Goal: Task Accomplishment & Management: Use online tool/utility

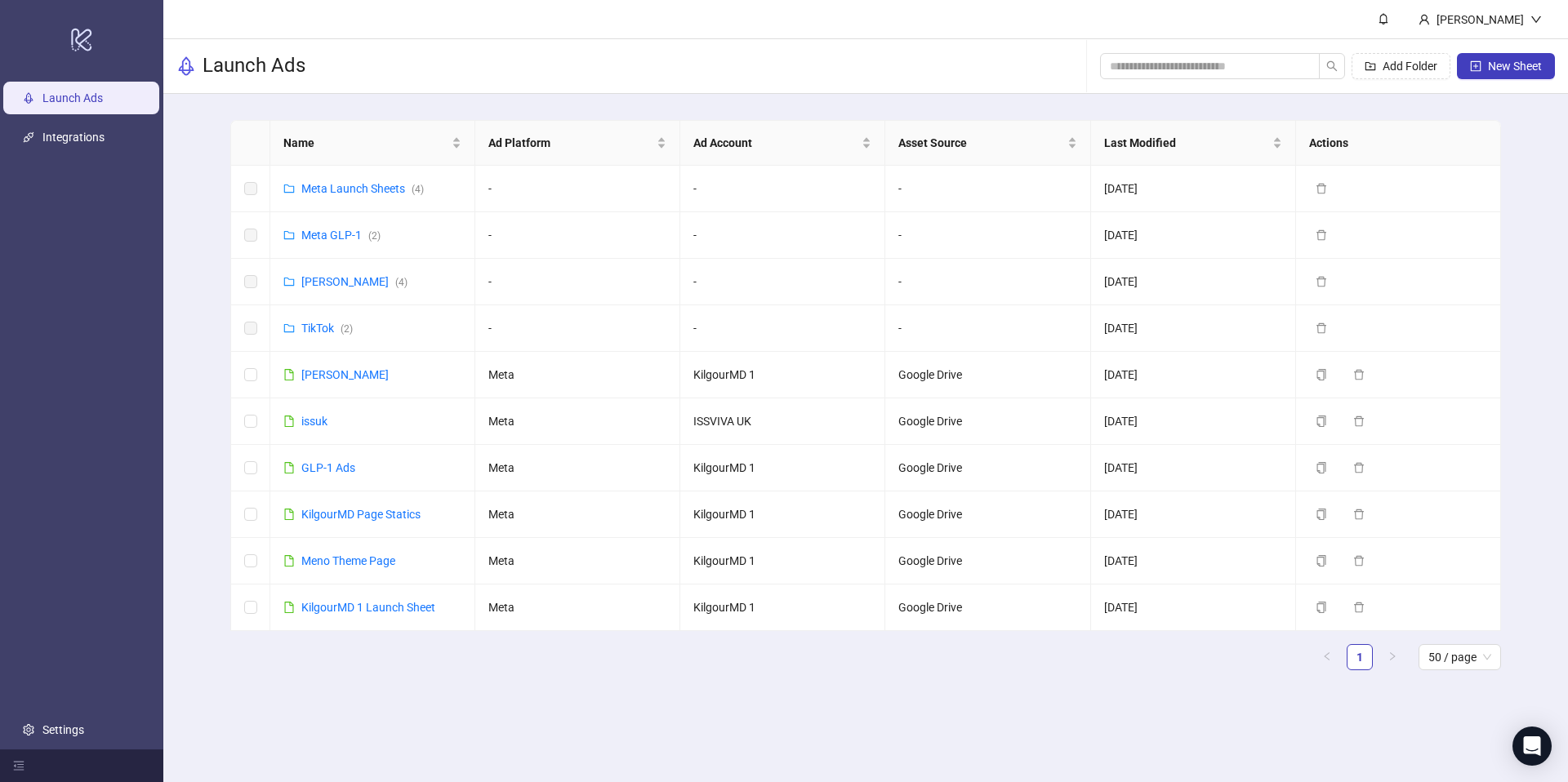
click at [871, 31] on header "[PERSON_NAME]" at bounding box center [865, 20] width 1405 height 39
click at [343, 191] on link "Meta Launch Sheets ( 4 )" at bounding box center [362, 189] width 122 height 13
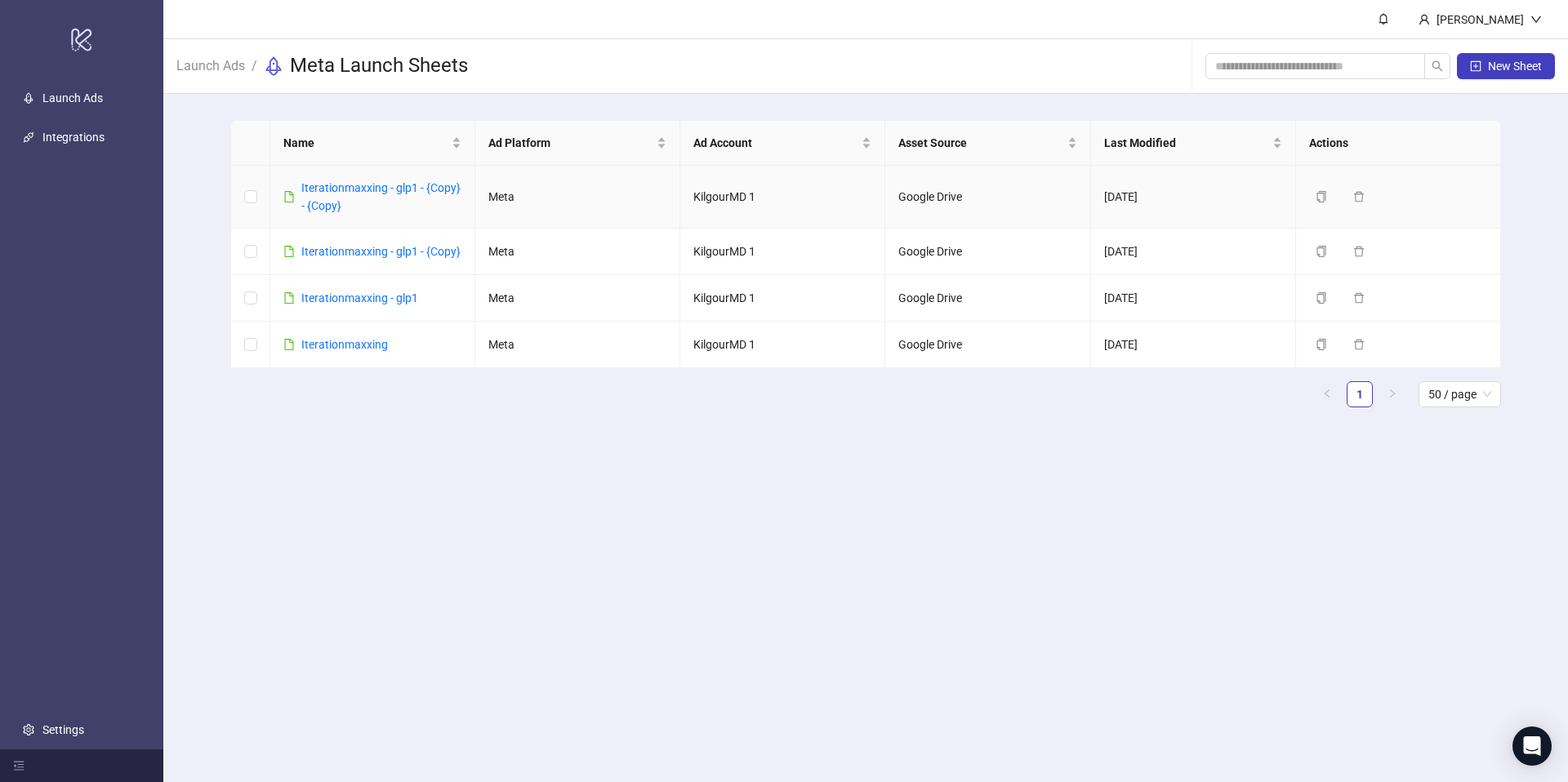
click at [1321, 208] on td "Duplicate Delete" at bounding box center [1399, 197] width 205 height 63
click at [1324, 201] on icon "copy" at bounding box center [1322, 197] width 11 height 11
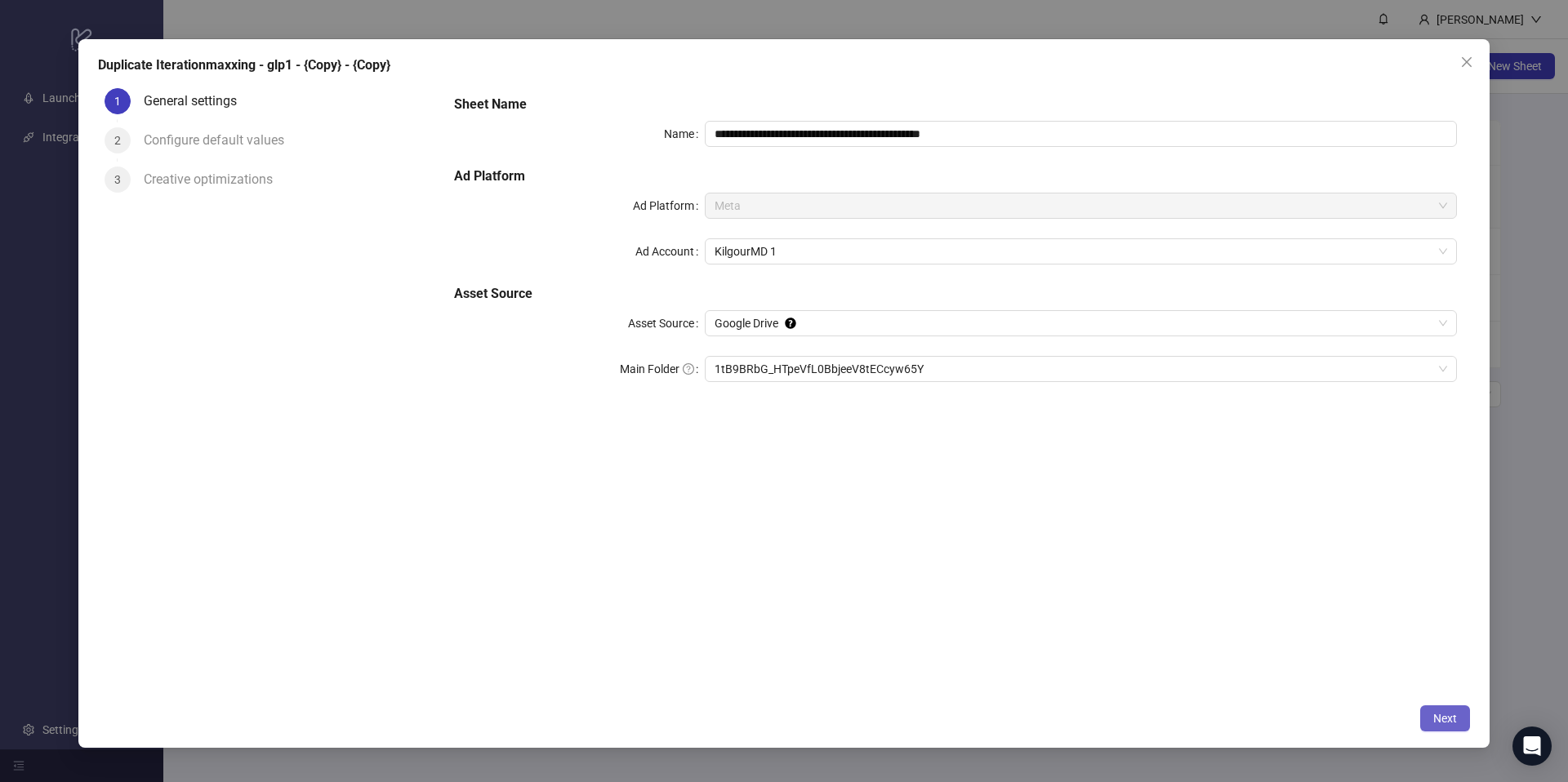
click at [1450, 723] on span "Next" at bounding box center [1445, 719] width 24 height 13
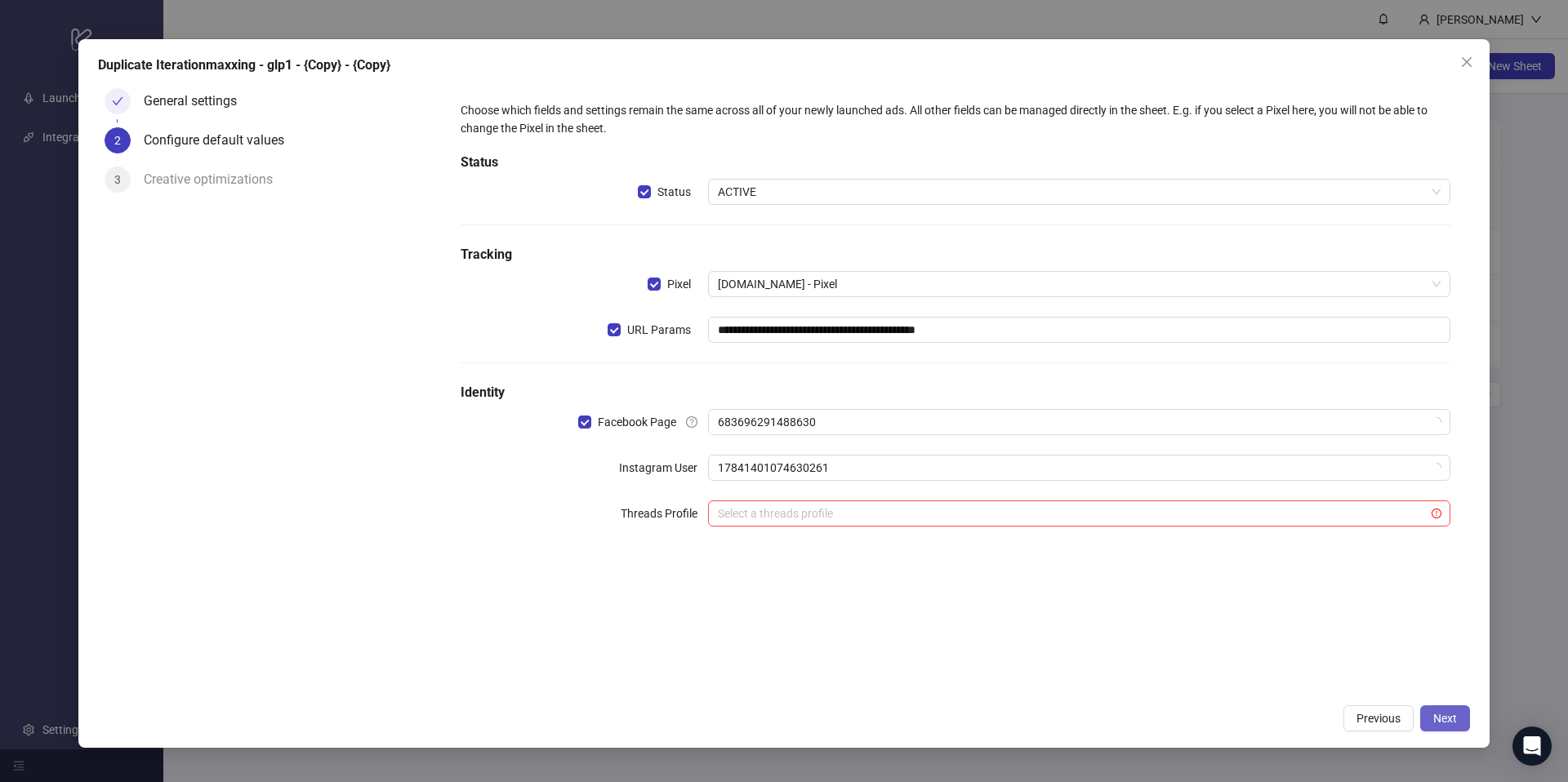
click at [1447, 706] on button "Next" at bounding box center [1445, 719] width 50 height 26
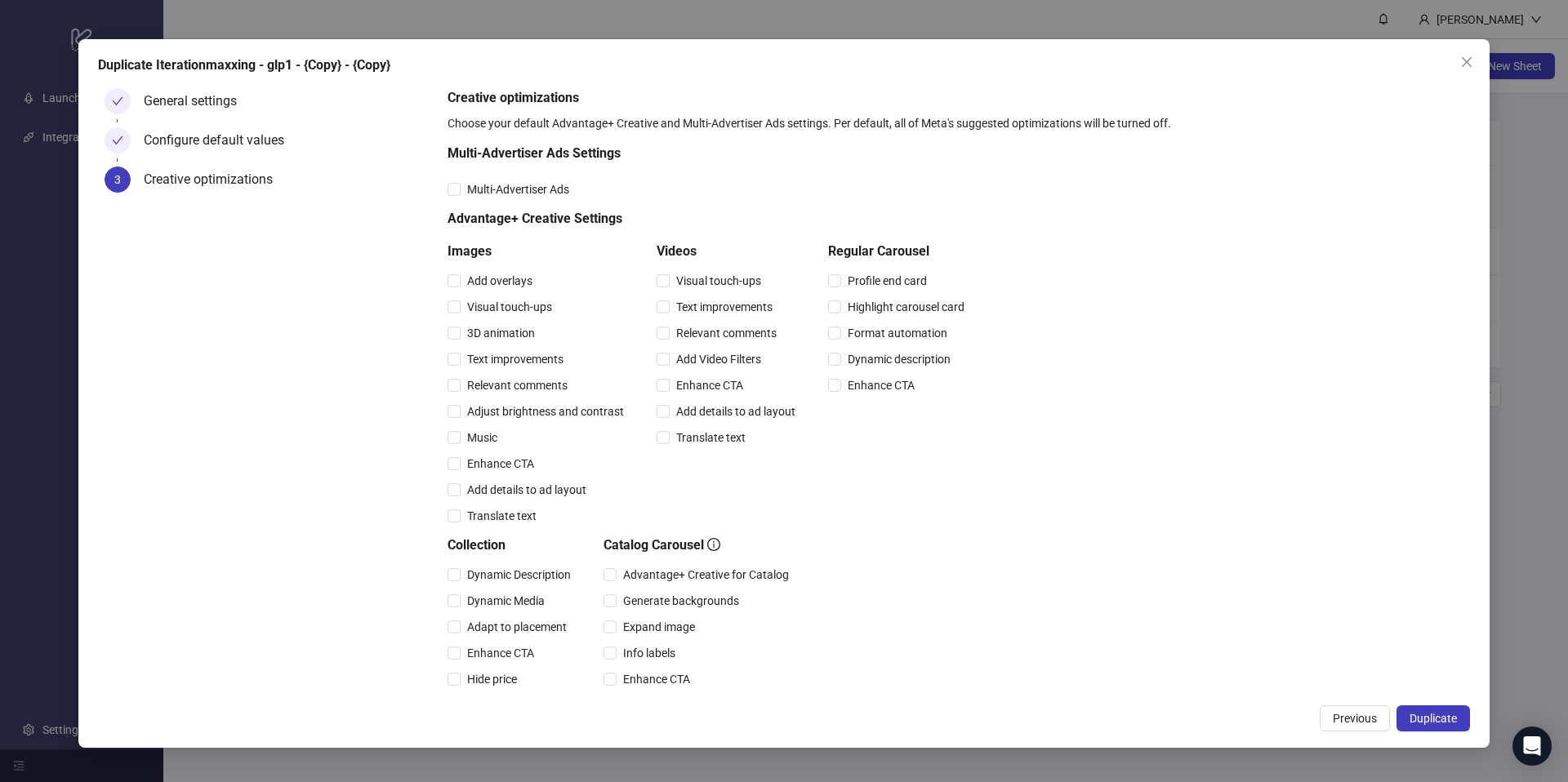
click at [284, 106] on div "General settings" at bounding box center [289, 108] width 291 height 39
click at [157, 97] on div "General settings" at bounding box center [196, 102] width 106 height 26
click at [1348, 729] on button "Previous" at bounding box center [1356, 719] width 71 height 26
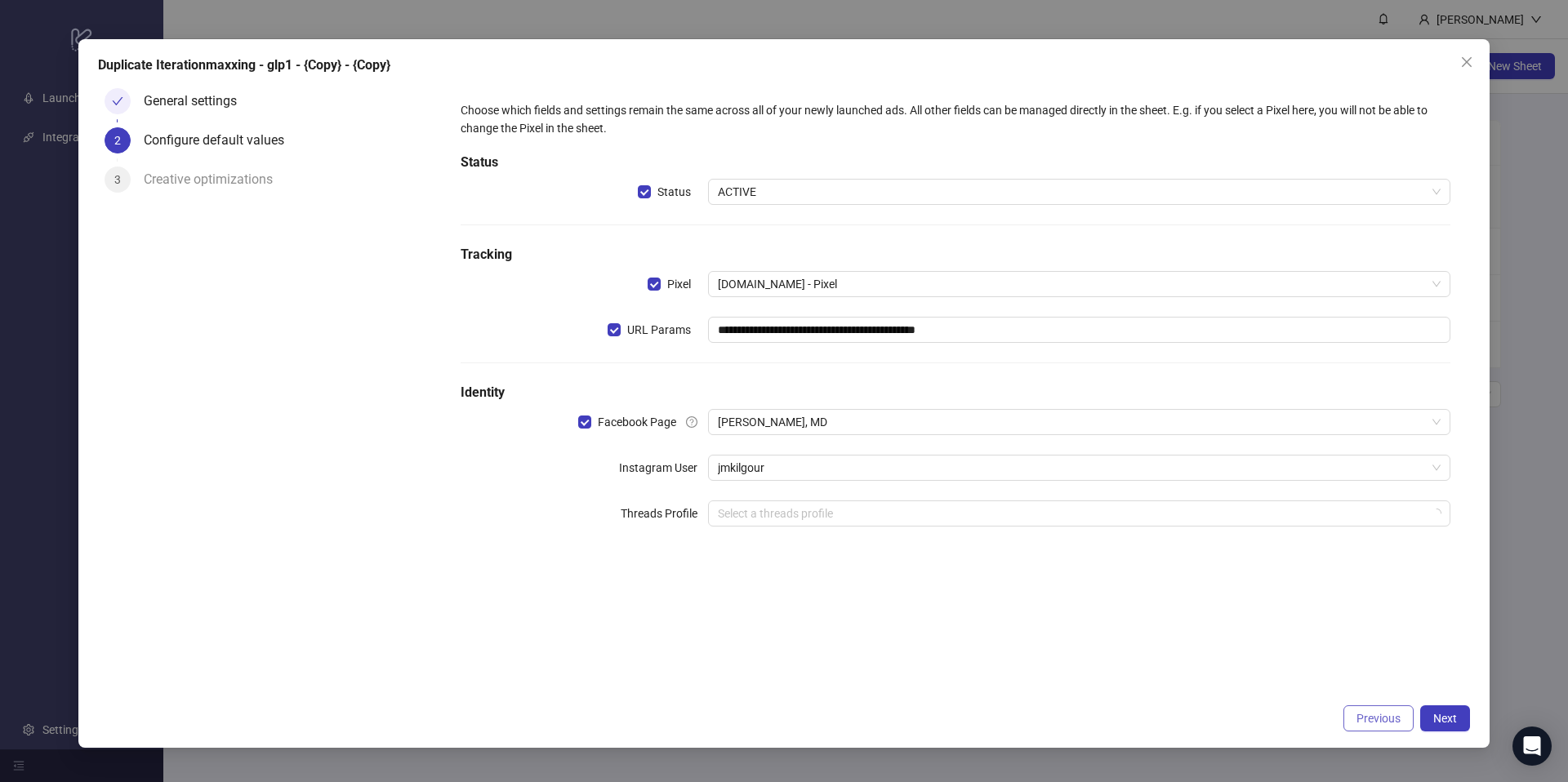
click at [1354, 718] on button "Previous" at bounding box center [1379, 719] width 71 height 26
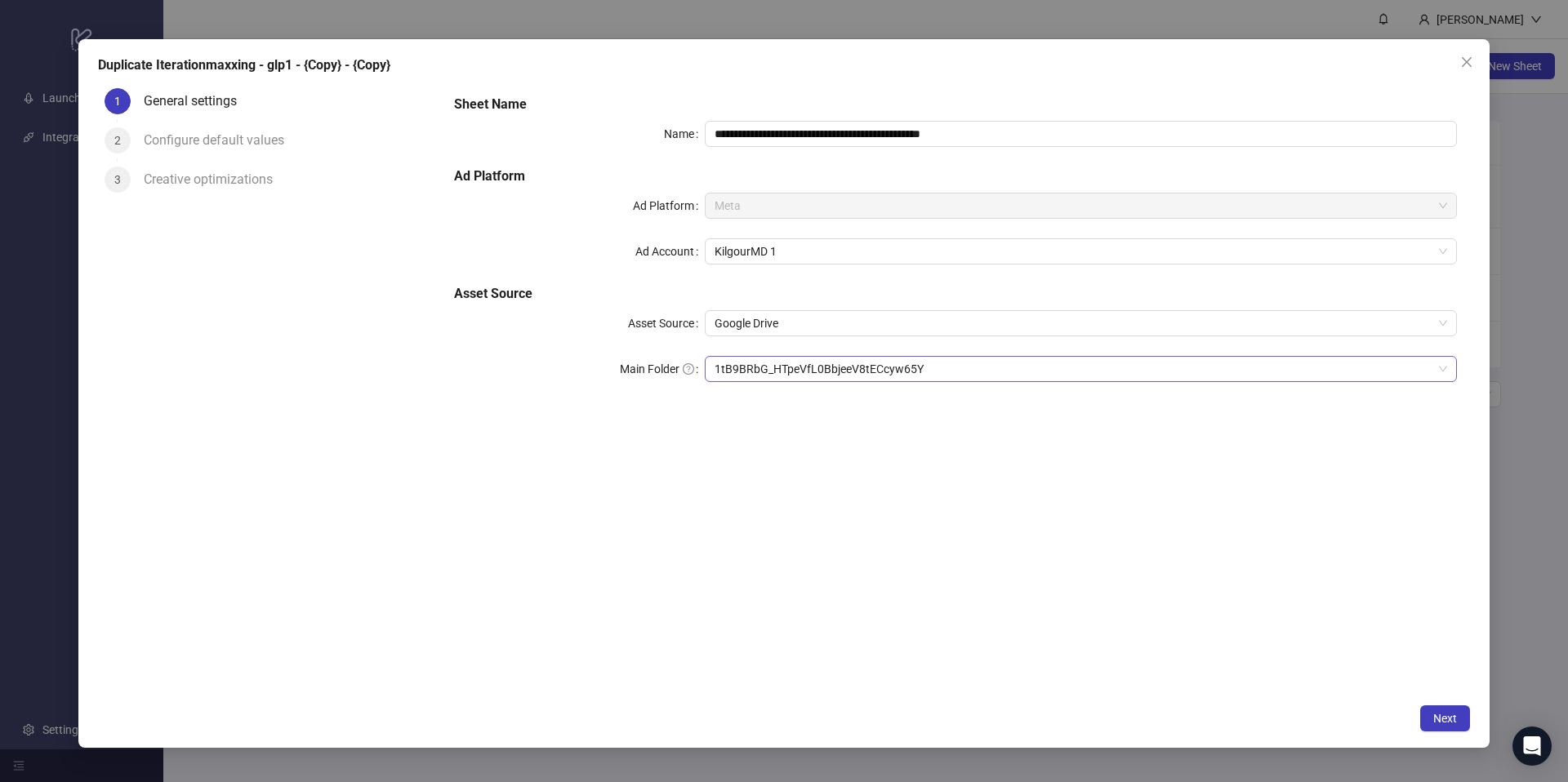
click at [870, 375] on span "1tB9BRbG_HTpeVfL0BbjeeV8tECcyw65Y" at bounding box center [1080, 369] width 732 height 25
click at [1443, 712] on span "Next" at bounding box center [1445, 719] width 24 height 13
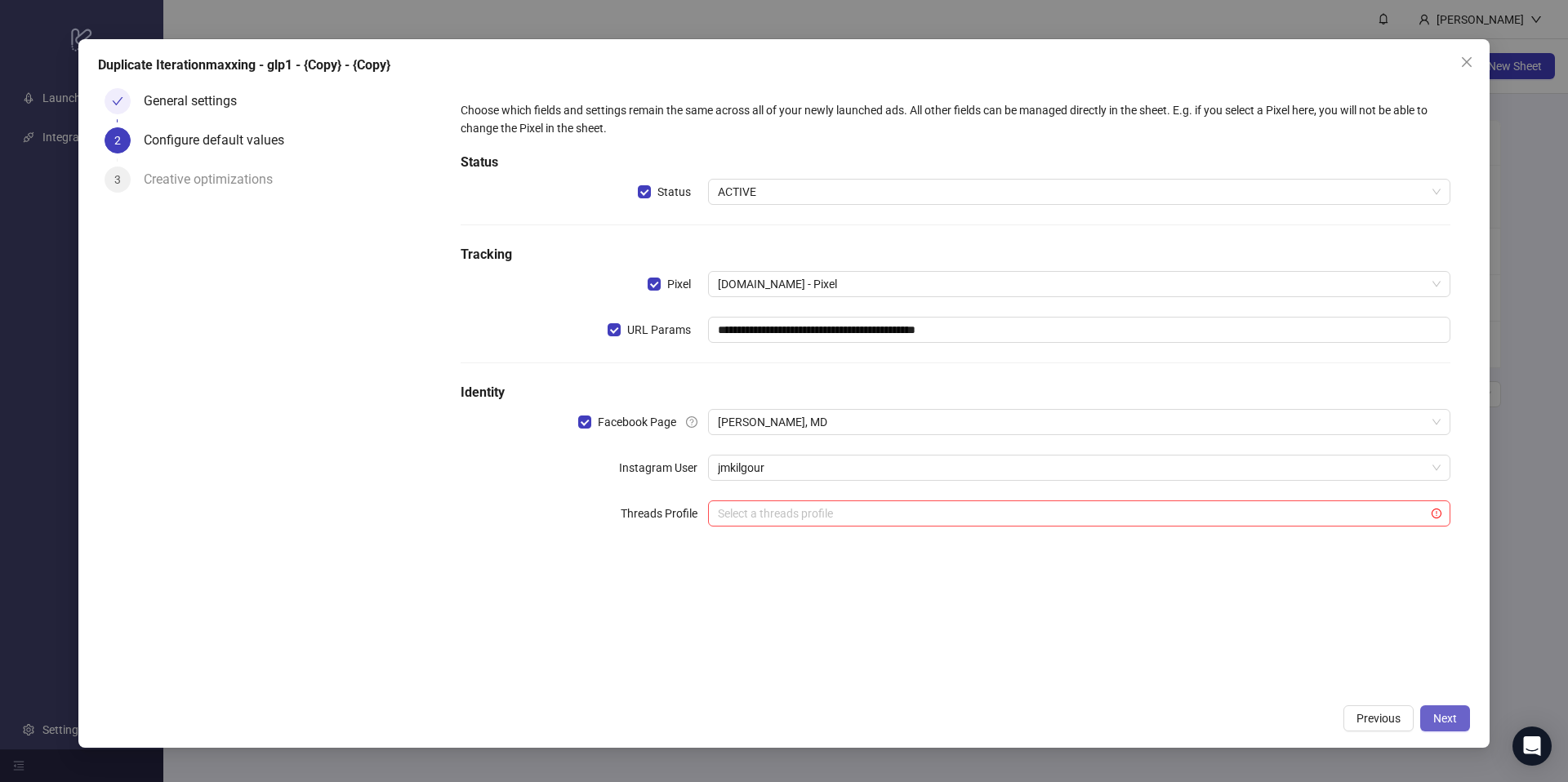
click at [1443, 712] on span "Next" at bounding box center [1445, 719] width 24 height 13
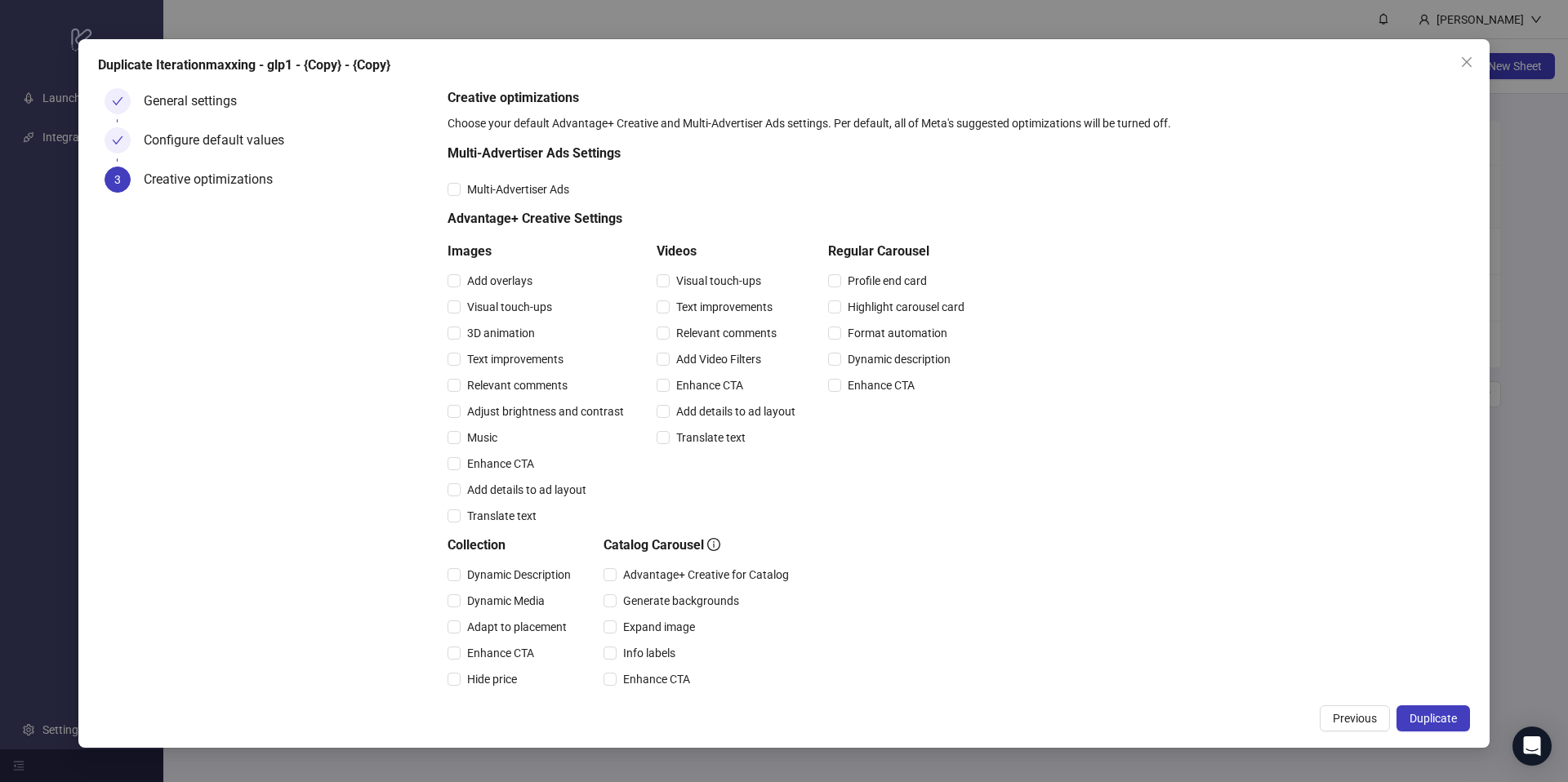
click at [1443, 712] on span "Duplicate" at bounding box center [1434, 719] width 48 height 13
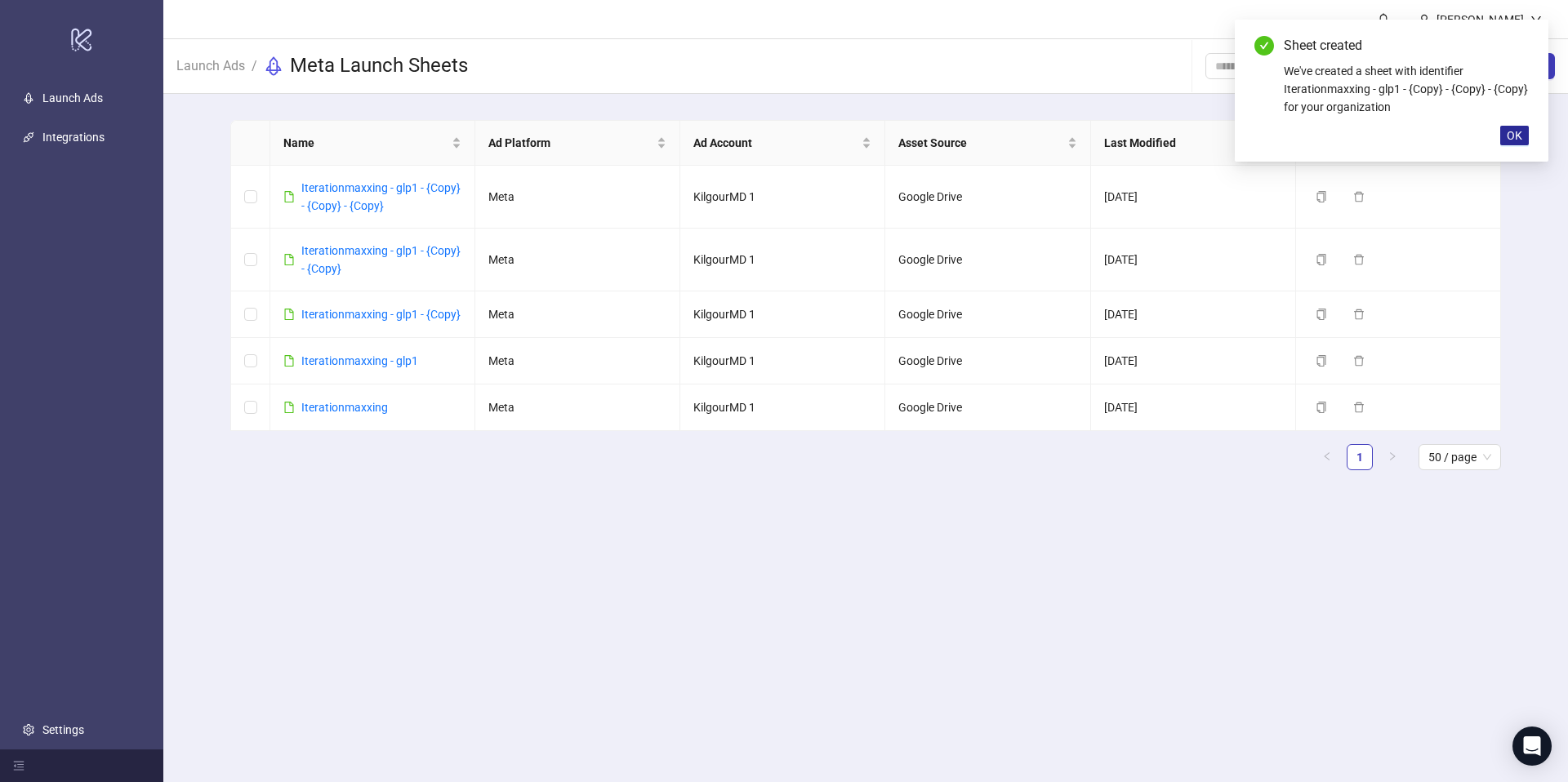
click at [1514, 133] on span "OK" at bounding box center [1515, 135] width 16 height 13
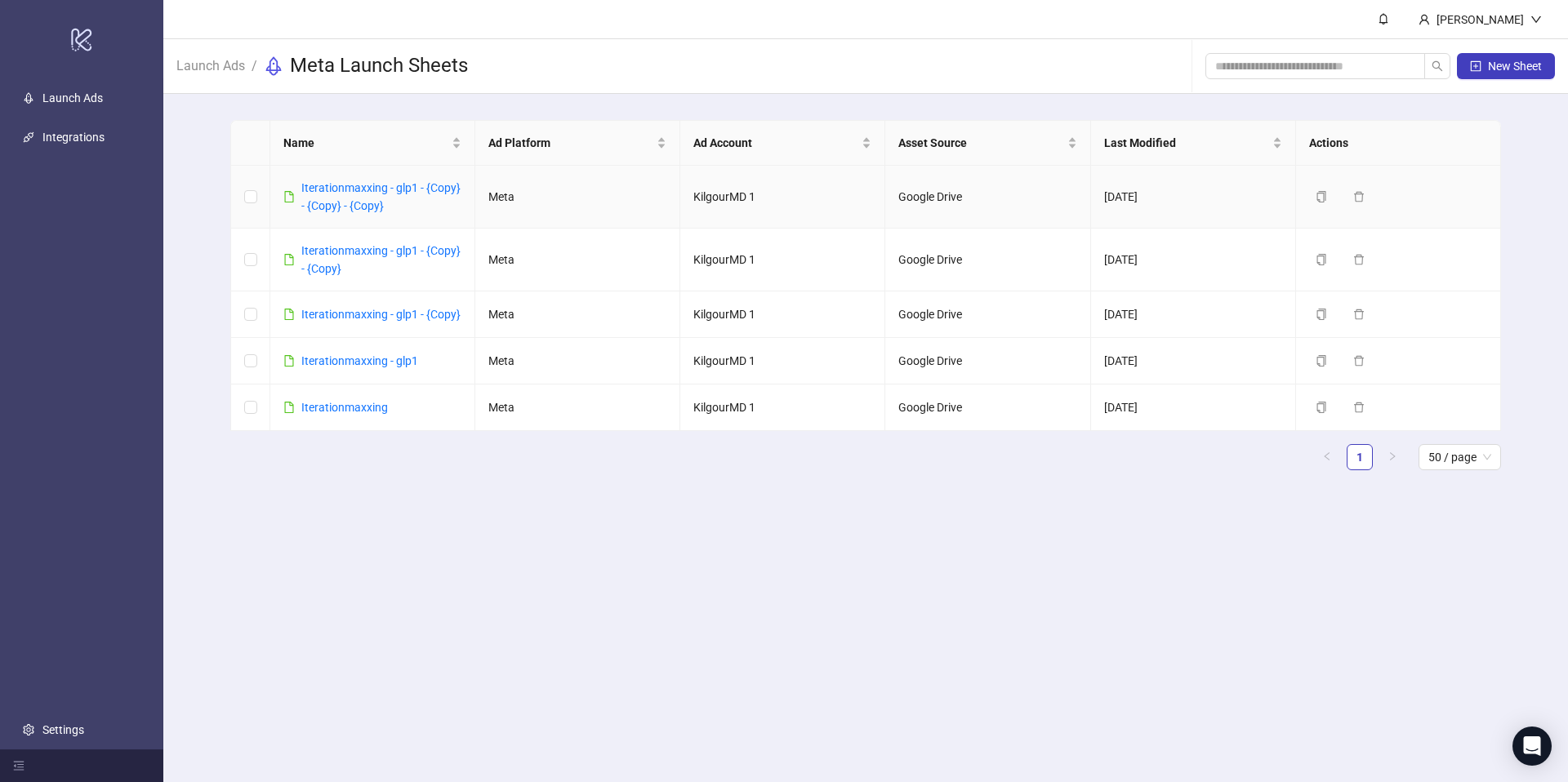
click at [349, 188] on link "Iterationmaxxing - glp1 - {Copy} - {Copy} - {Copy}" at bounding box center [381, 197] width 159 height 31
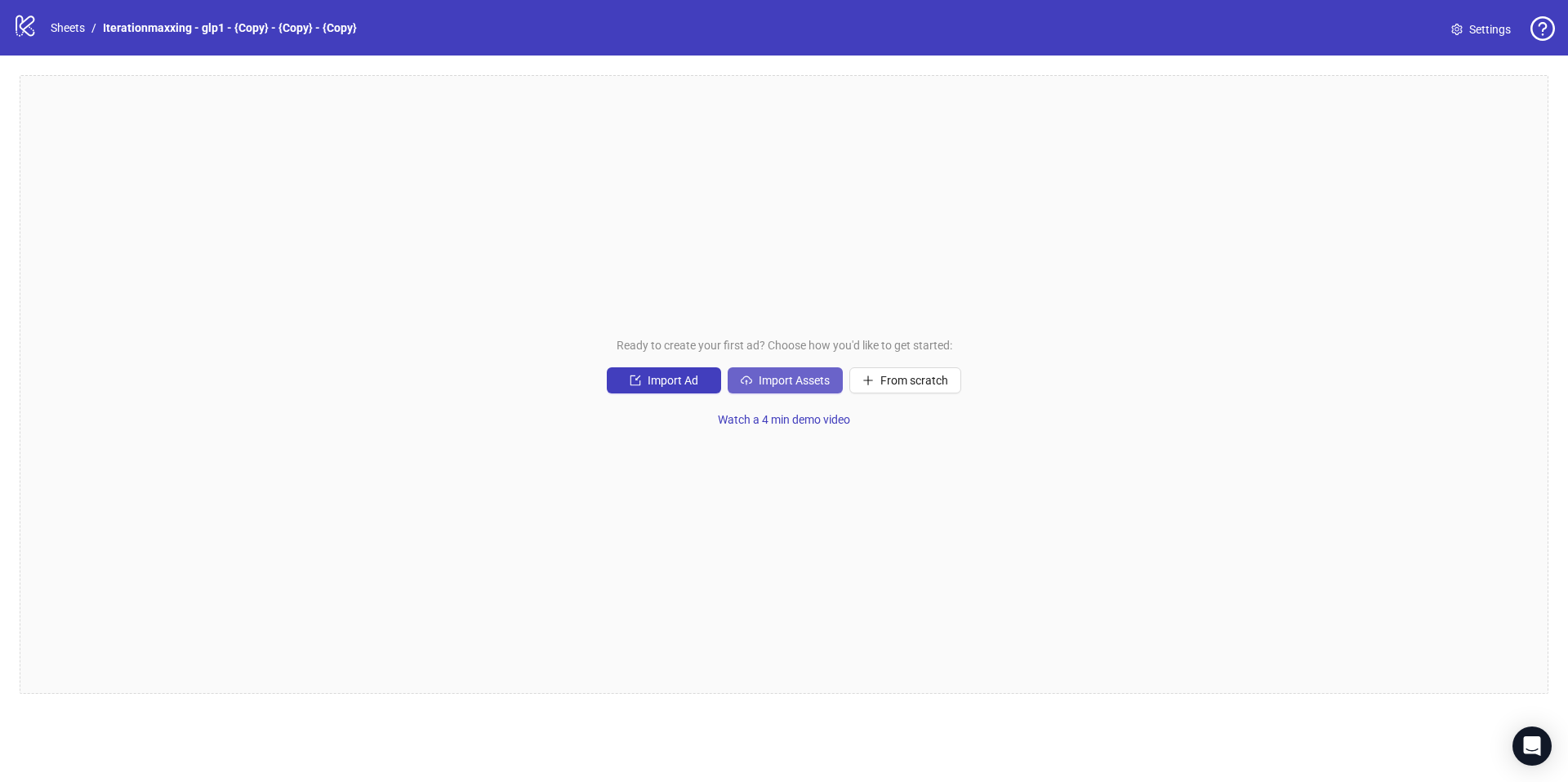
click at [805, 375] on span "Import Assets" at bounding box center [794, 380] width 71 height 13
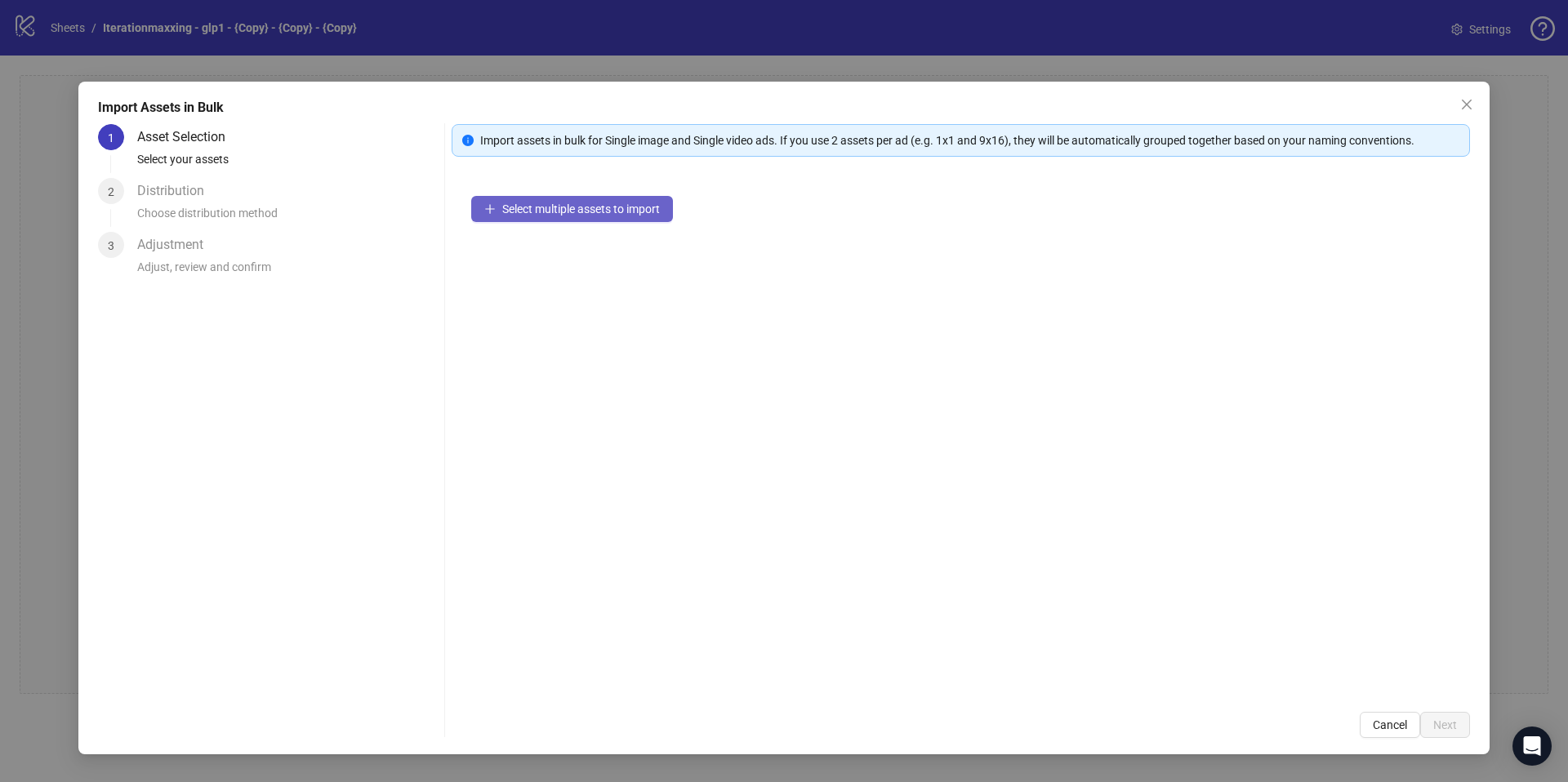
click at [504, 212] on span "Select multiple assets to import" at bounding box center [581, 209] width 157 height 13
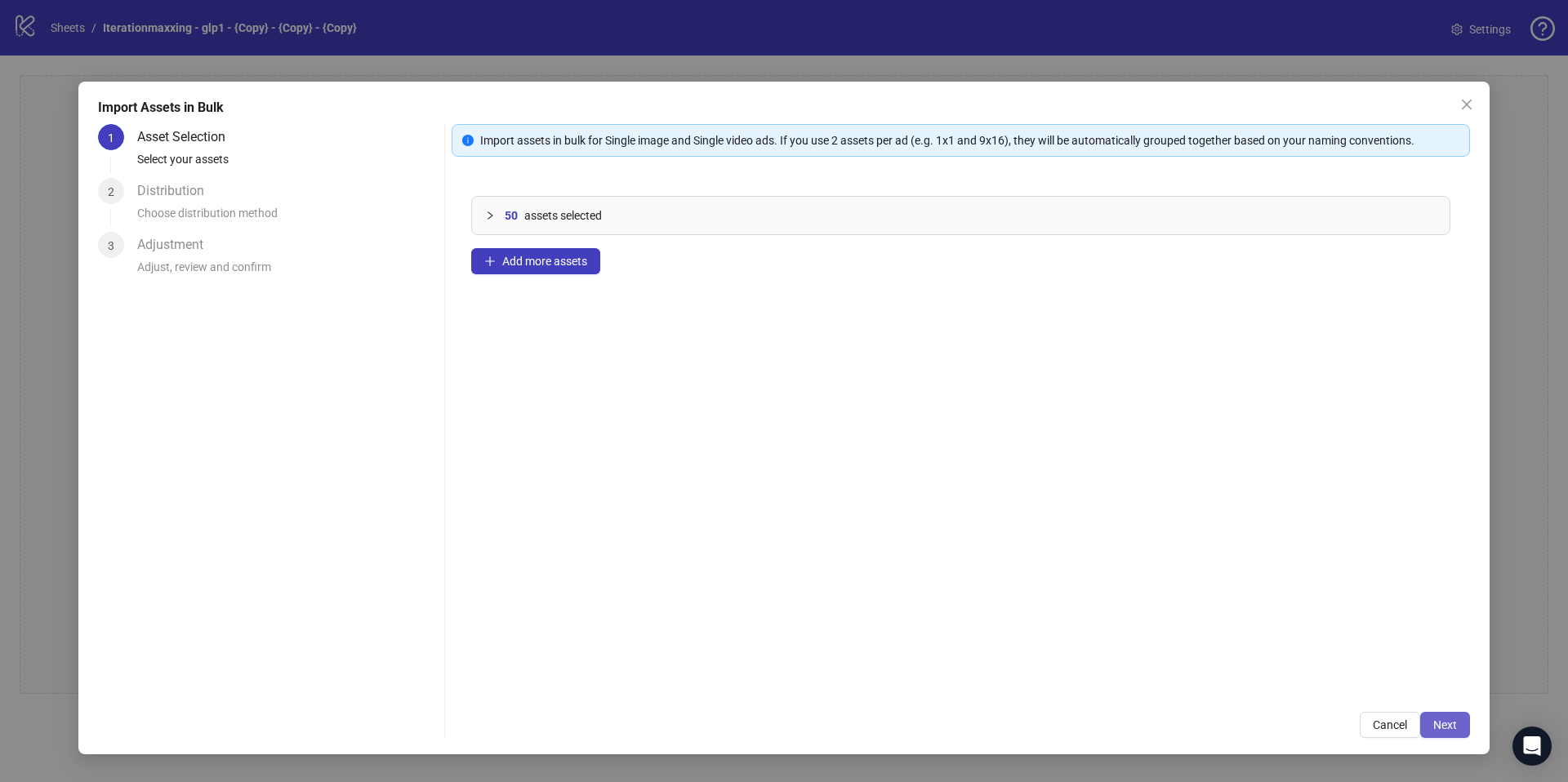
click at [1452, 721] on span "Next" at bounding box center [1445, 725] width 24 height 13
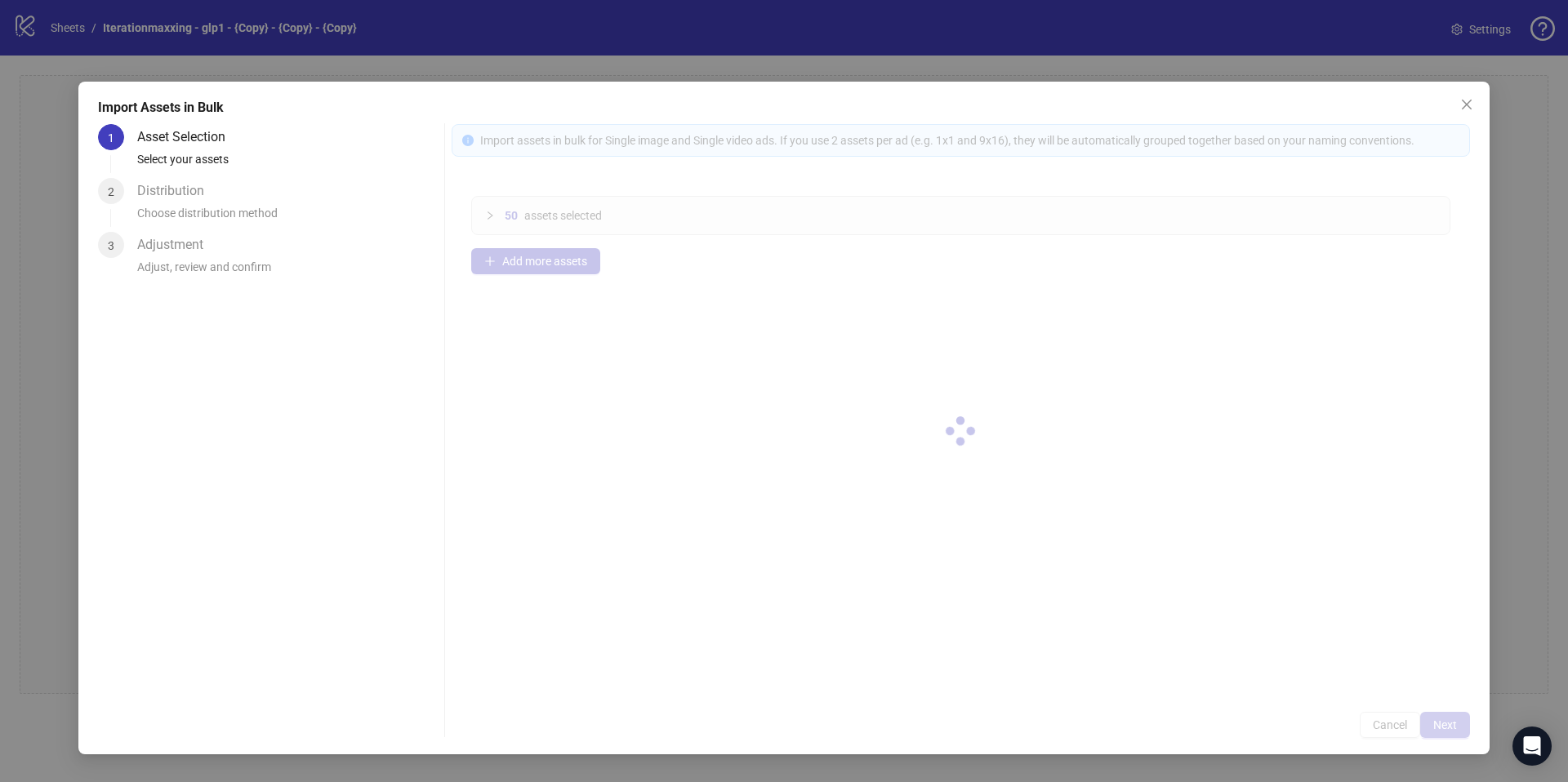
click at [1451, 720] on div at bounding box center [961, 430] width 1019 height 614
click at [1452, 720] on div at bounding box center [961, 430] width 1019 height 614
click at [1452, 724] on div at bounding box center [961, 430] width 1019 height 614
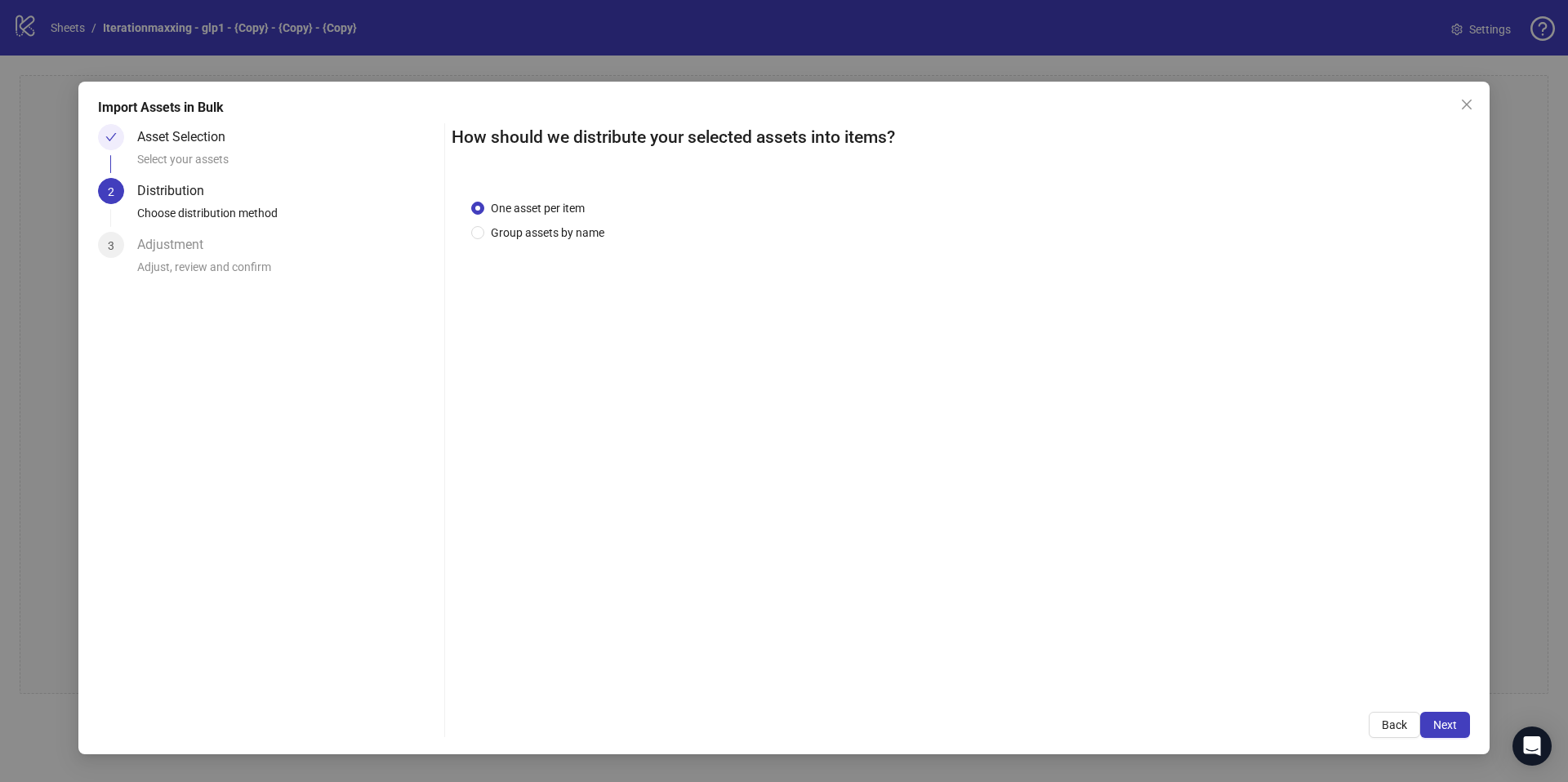
click at [1454, 728] on span "Next" at bounding box center [1445, 725] width 24 height 13
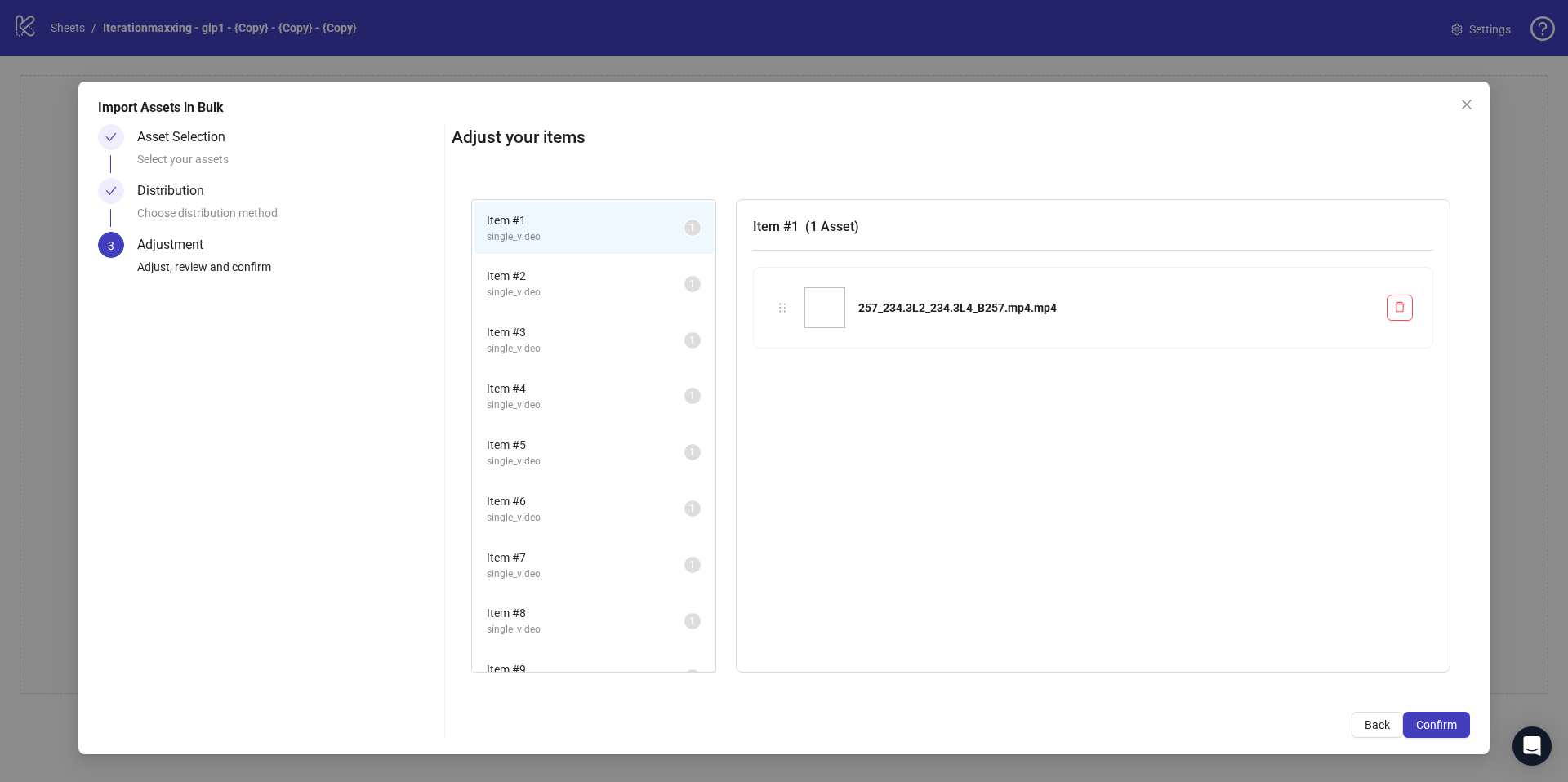
click at [1454, 728] on span "Confirm" at bounding box center [1437, 725] width 41 height 13
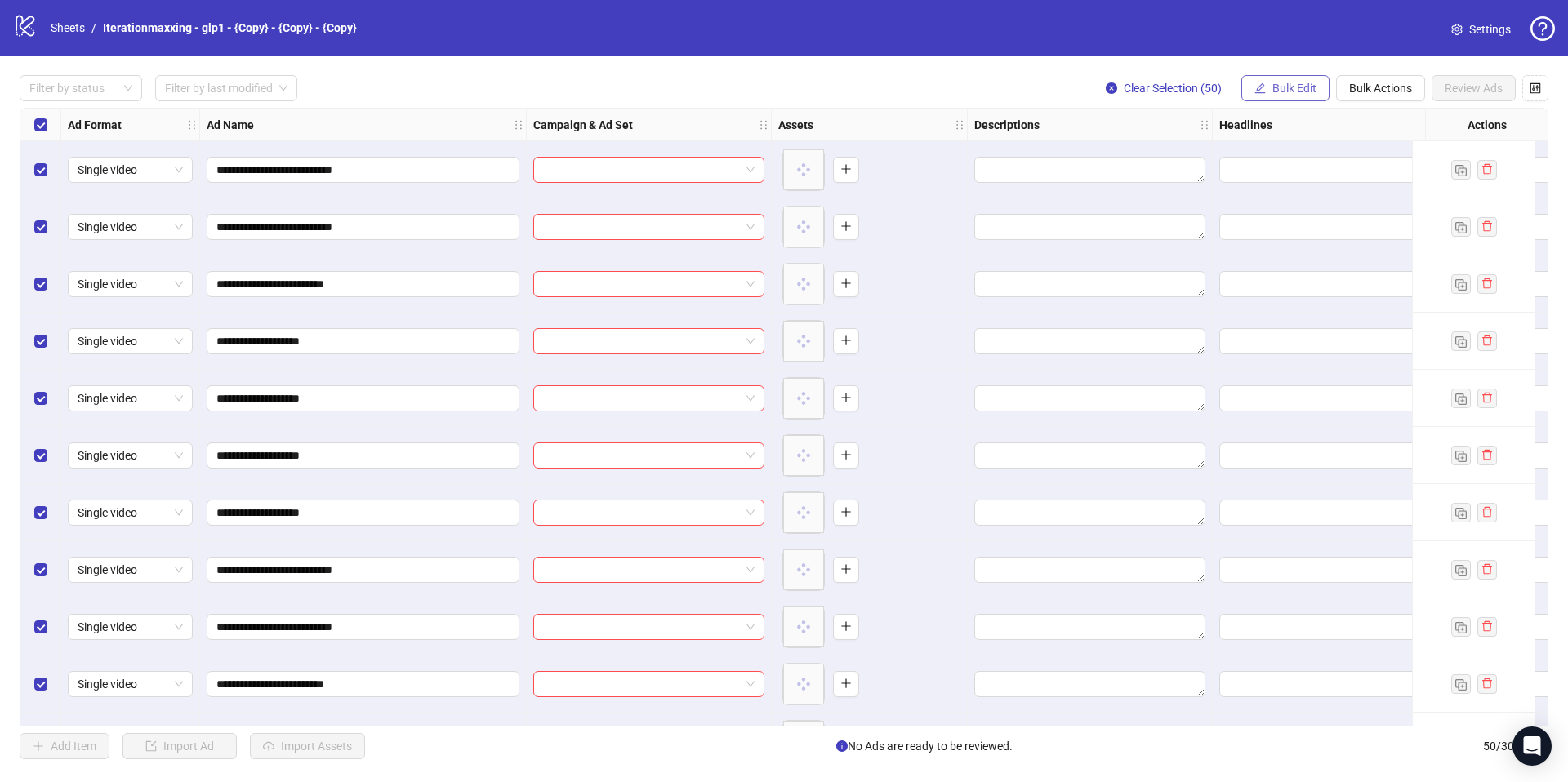
click at [1303, 93] on span "Bulk Edit" at bounding box center [1295, 89] width 44 height 13
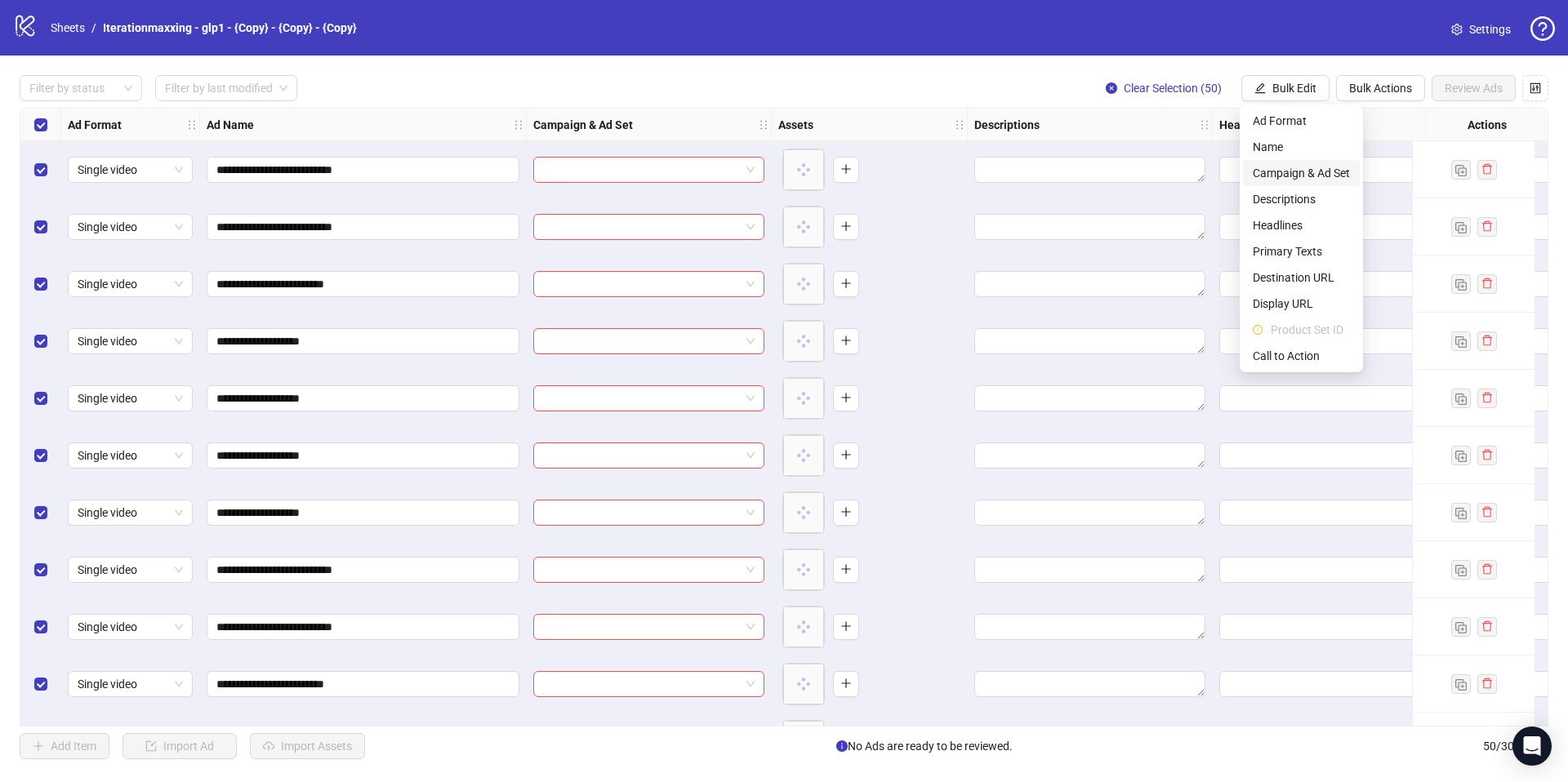
click at [1292, 170] on span "Campaign & Ad Set" at bounding box center [1301, 173] width 98 height 18
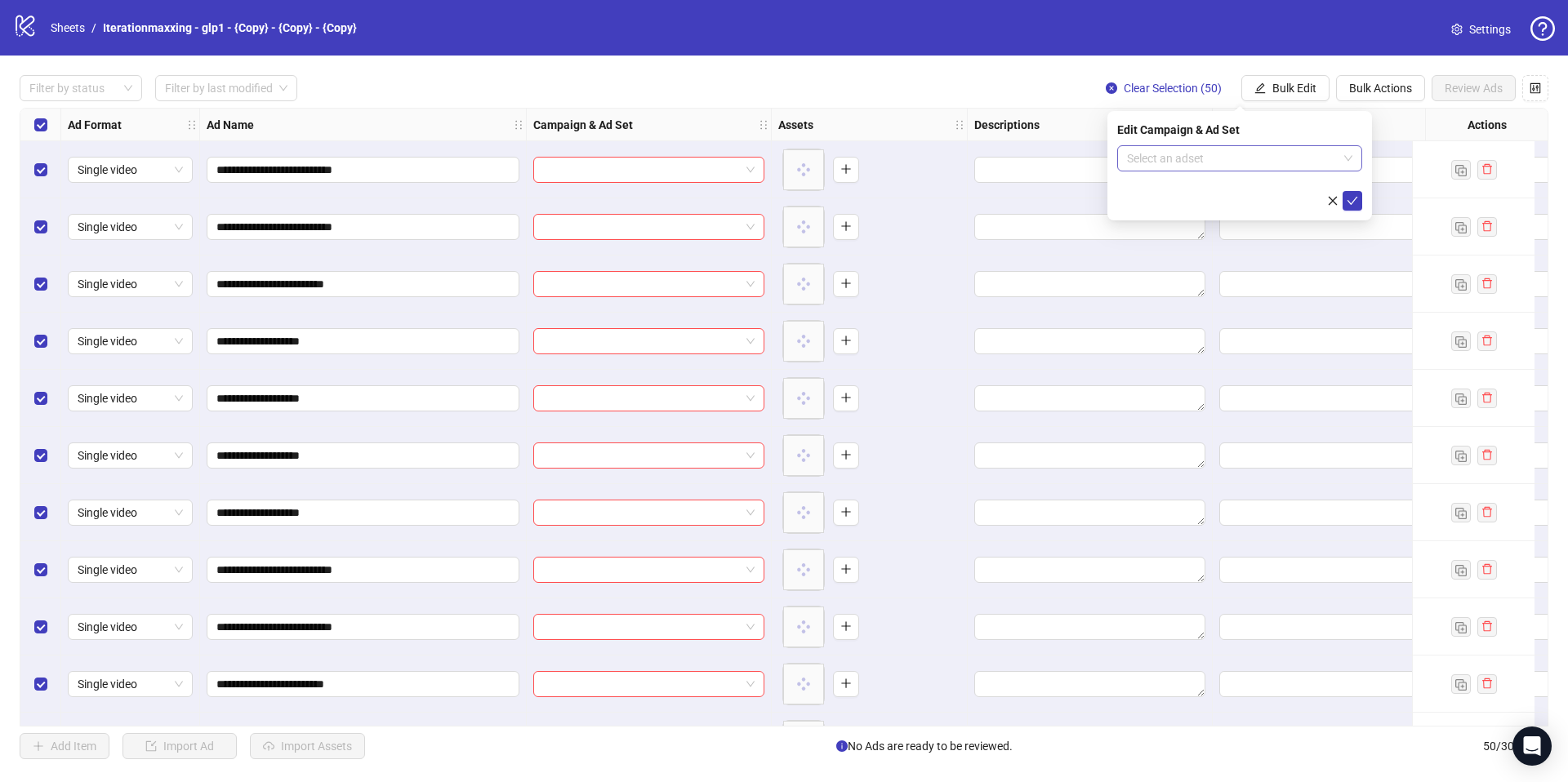
click at [1243, 157] on input "search" at bounding box center [1232, 158] width 211 height 25
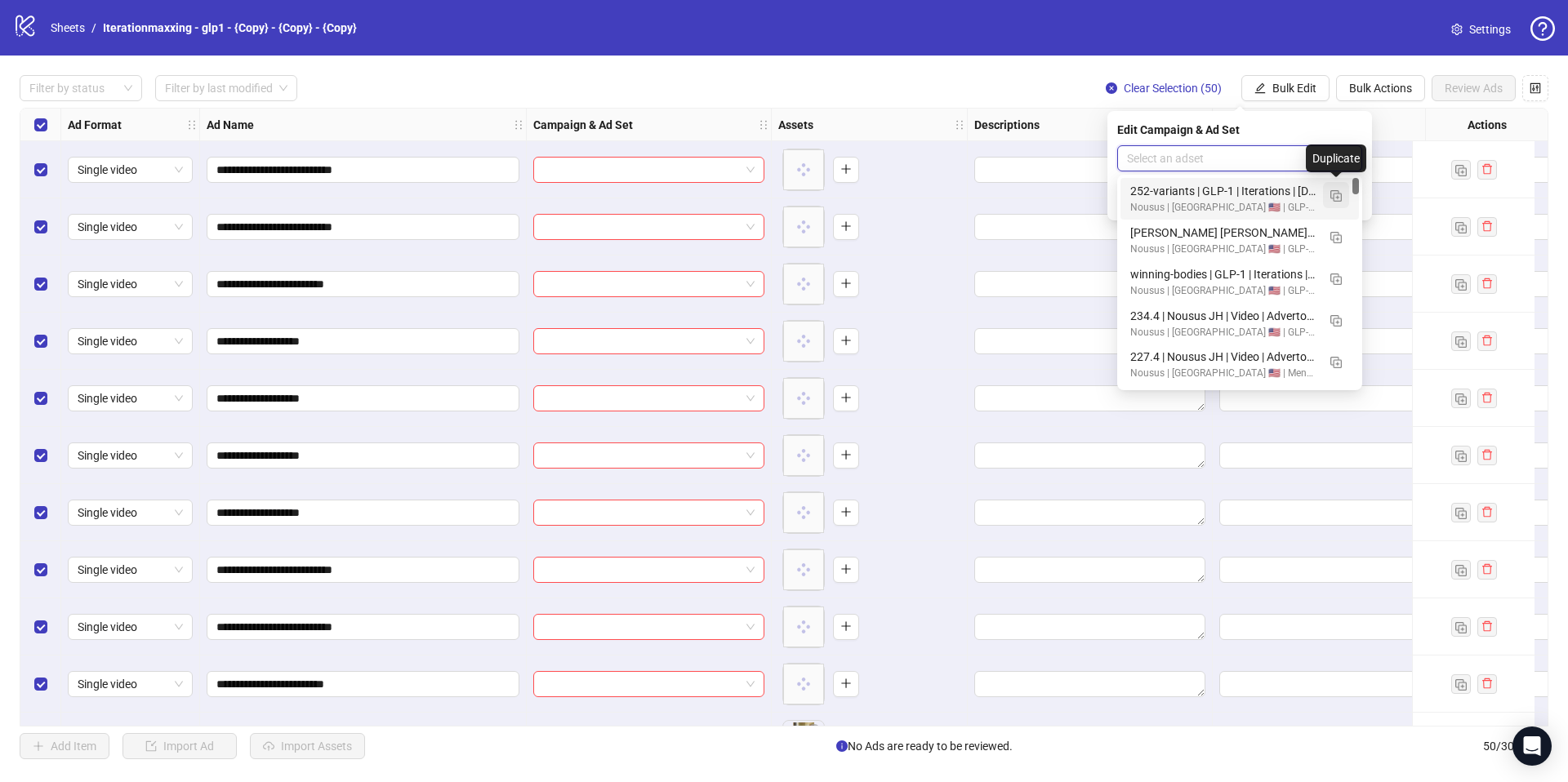
click at [1342, 194] on button "button" at bounding box center [1337, 195] width 26 height 26
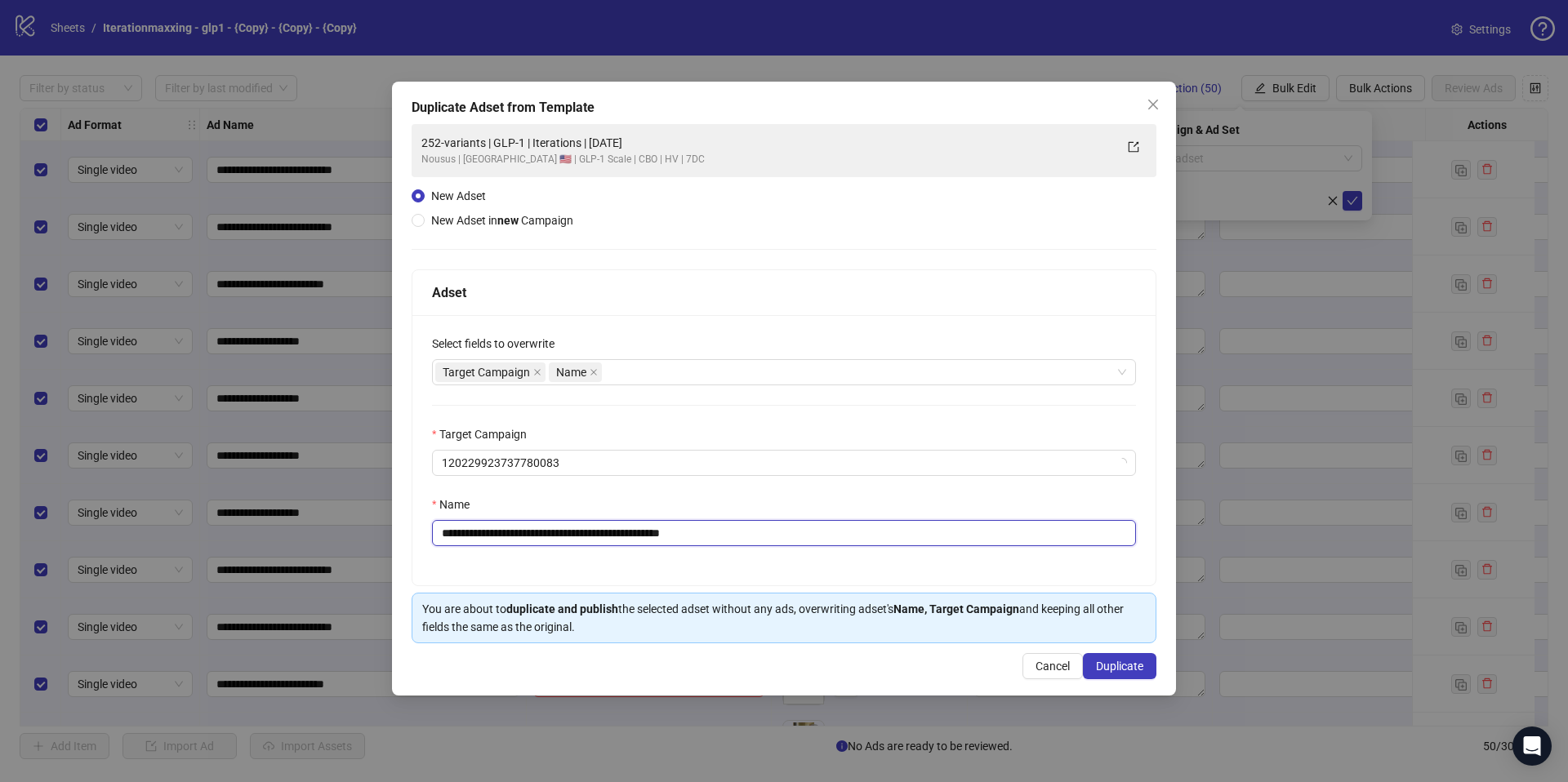
click at [636, 532] on input "**********" at bounding box center [784, 533] width 704 height 26
click at [639, 538] on input "**********" at bounding box center [784, 533] width 704 height 26
paste input "text"
type input "**********"
click at [1090, 666] on button "Duplicate" at bounding box center [1120, 666] width 74 height 26
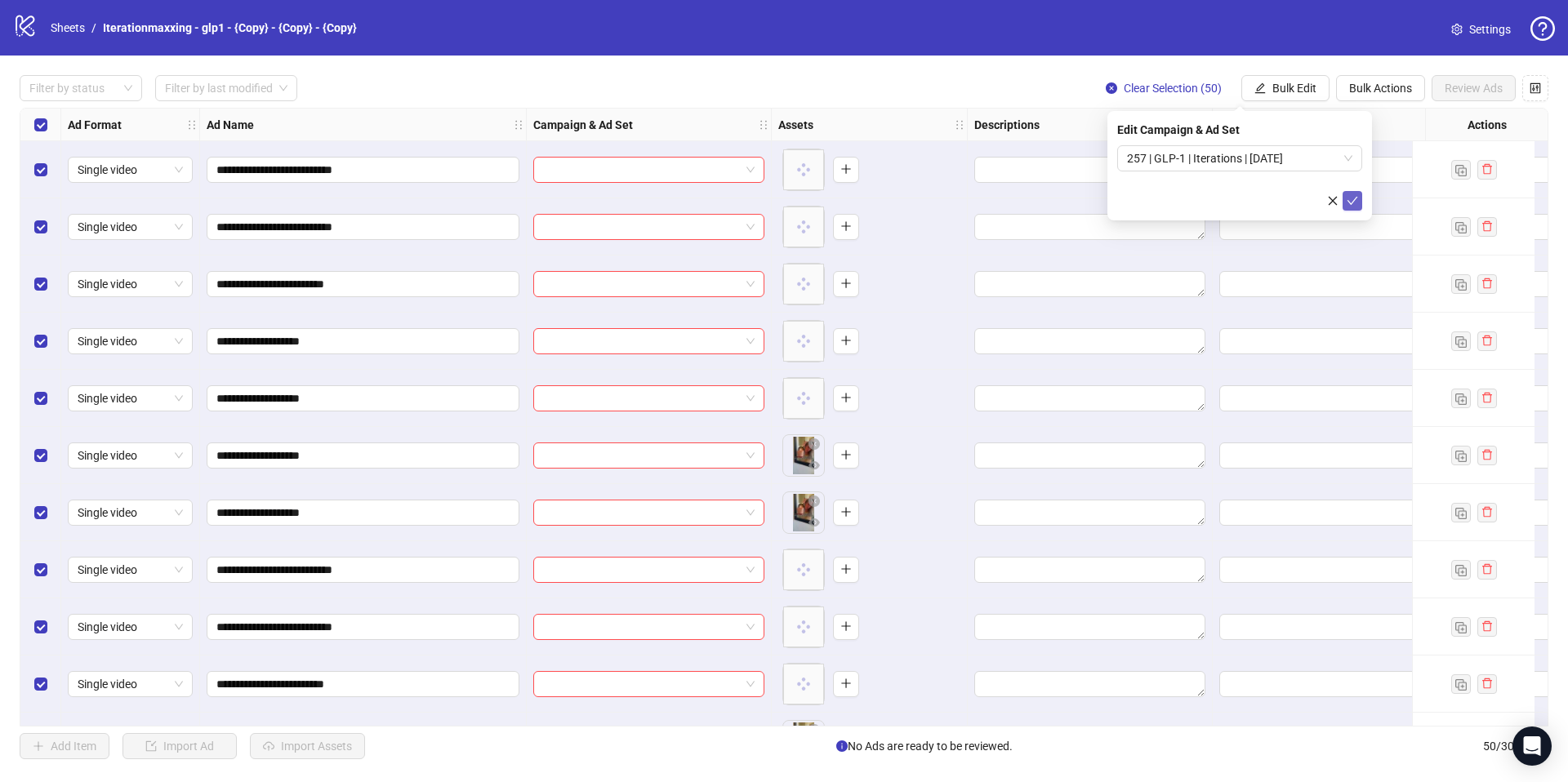
click at [1352, 204] on icon "check" at bounding box center [1352, 201] width 11 height 11
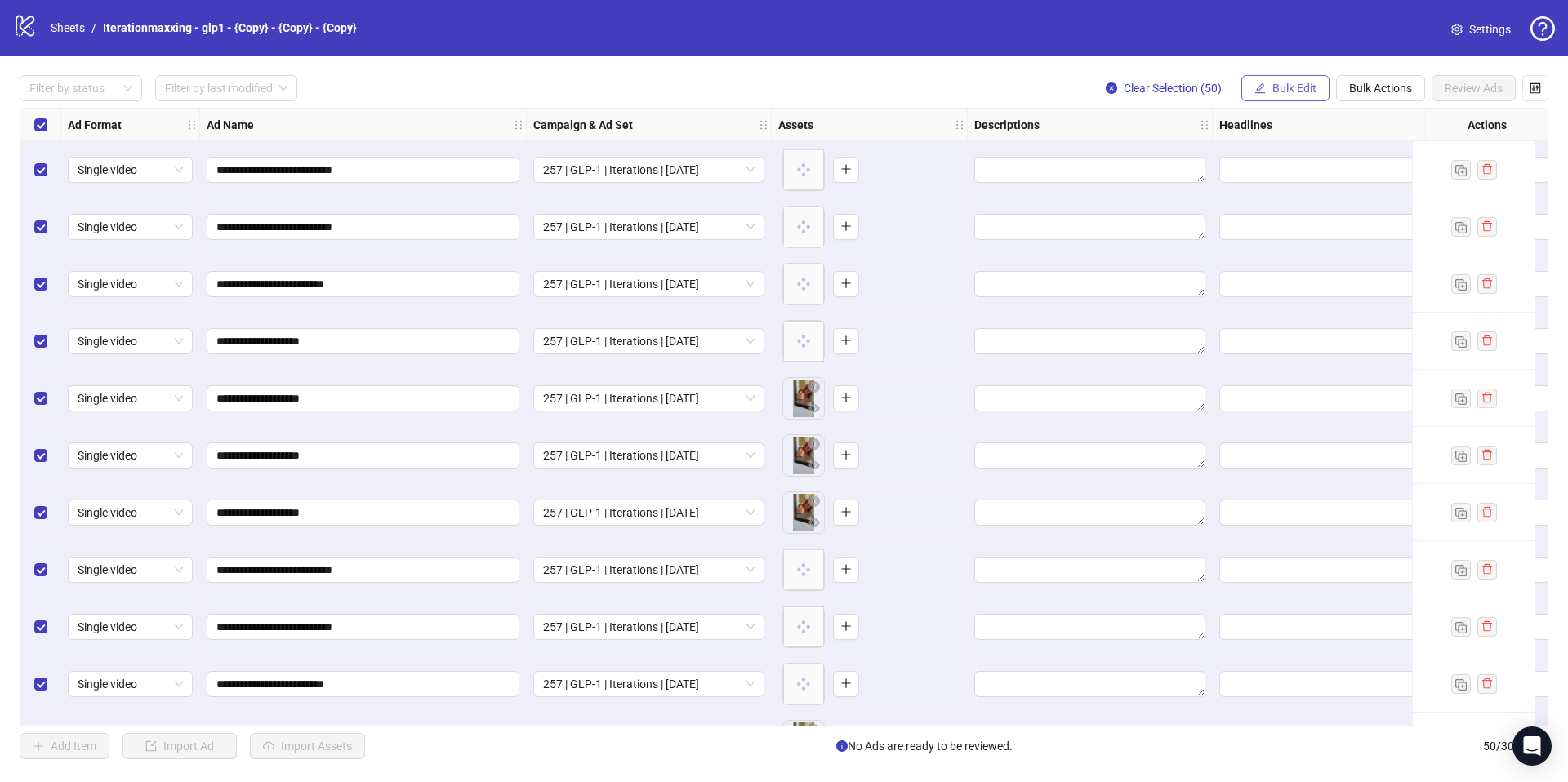
click at [1307, 84] on span "Bulk Edit" at bounding box center [1295, 89] width 44 height 13
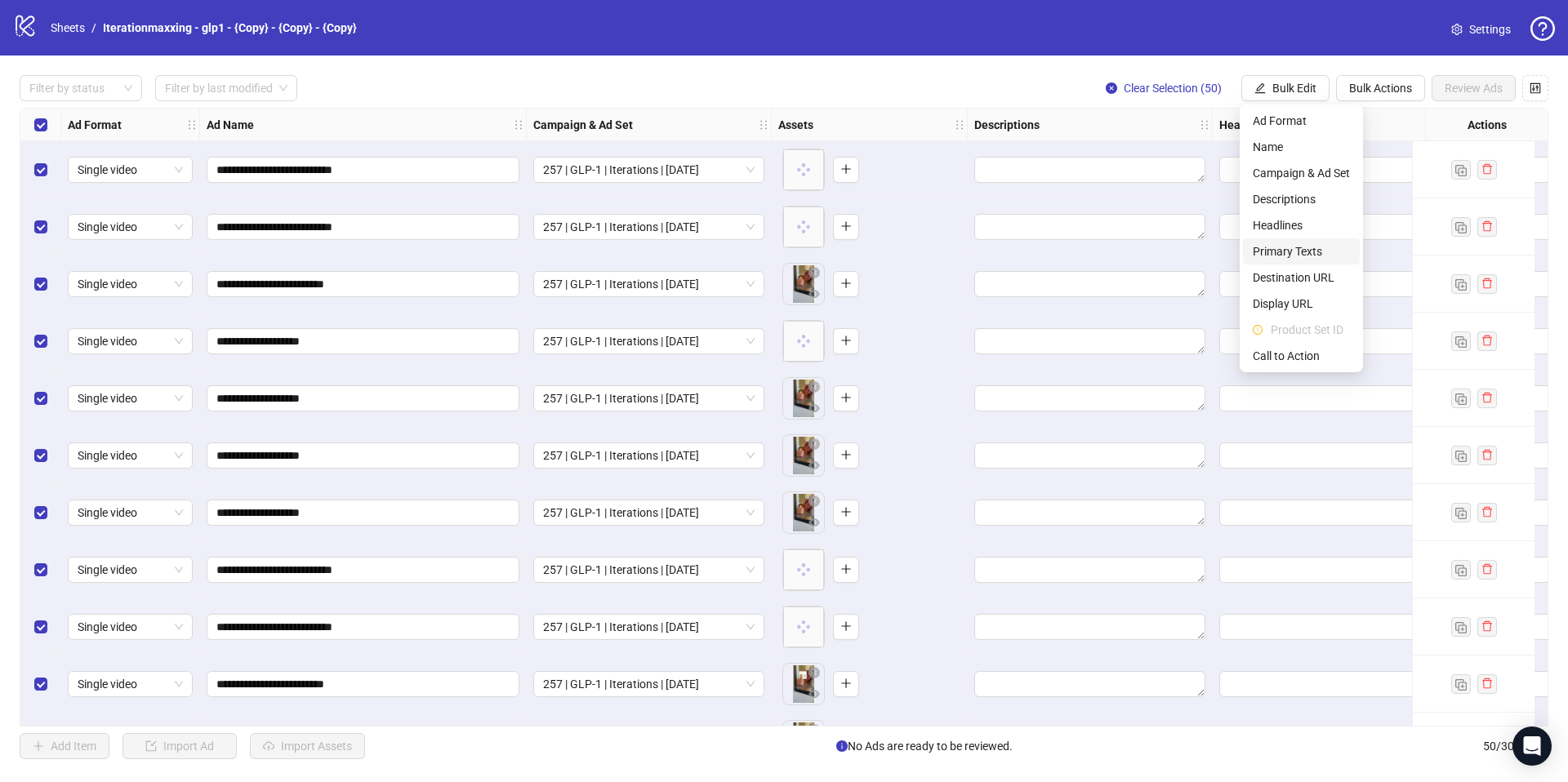
click at [1285, 249] on span "Primary Texts" at bounding box center [1301, 252] width 98 height 18
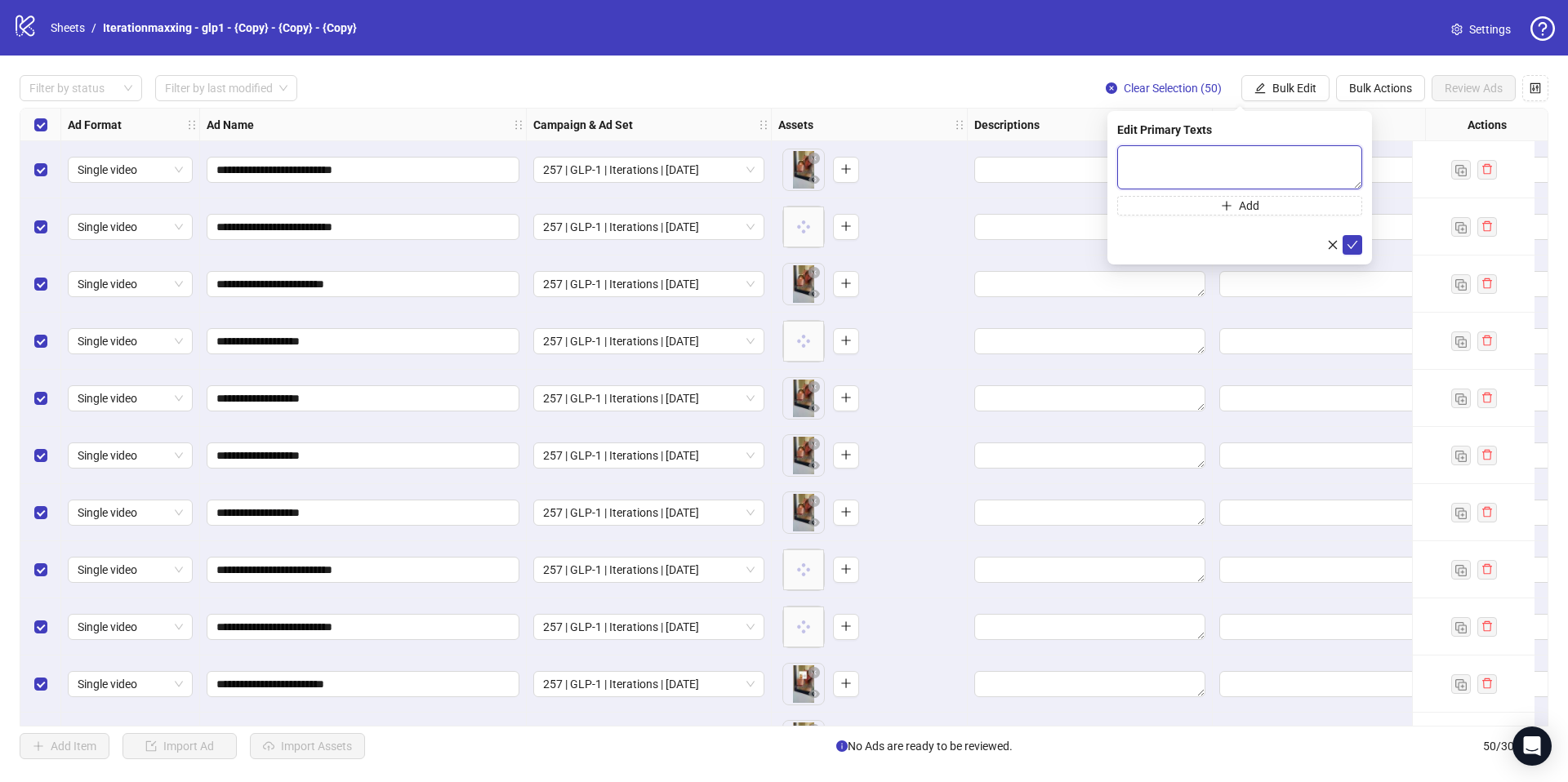
click at [1246, 170] on textarea at bounding box center [1240, 167] width 245 height 44
paste textarea "**********"
type textarea "**********"
click at [1234, 215] on button "Add" at bounding box center [1240, 206] width 245 height 20
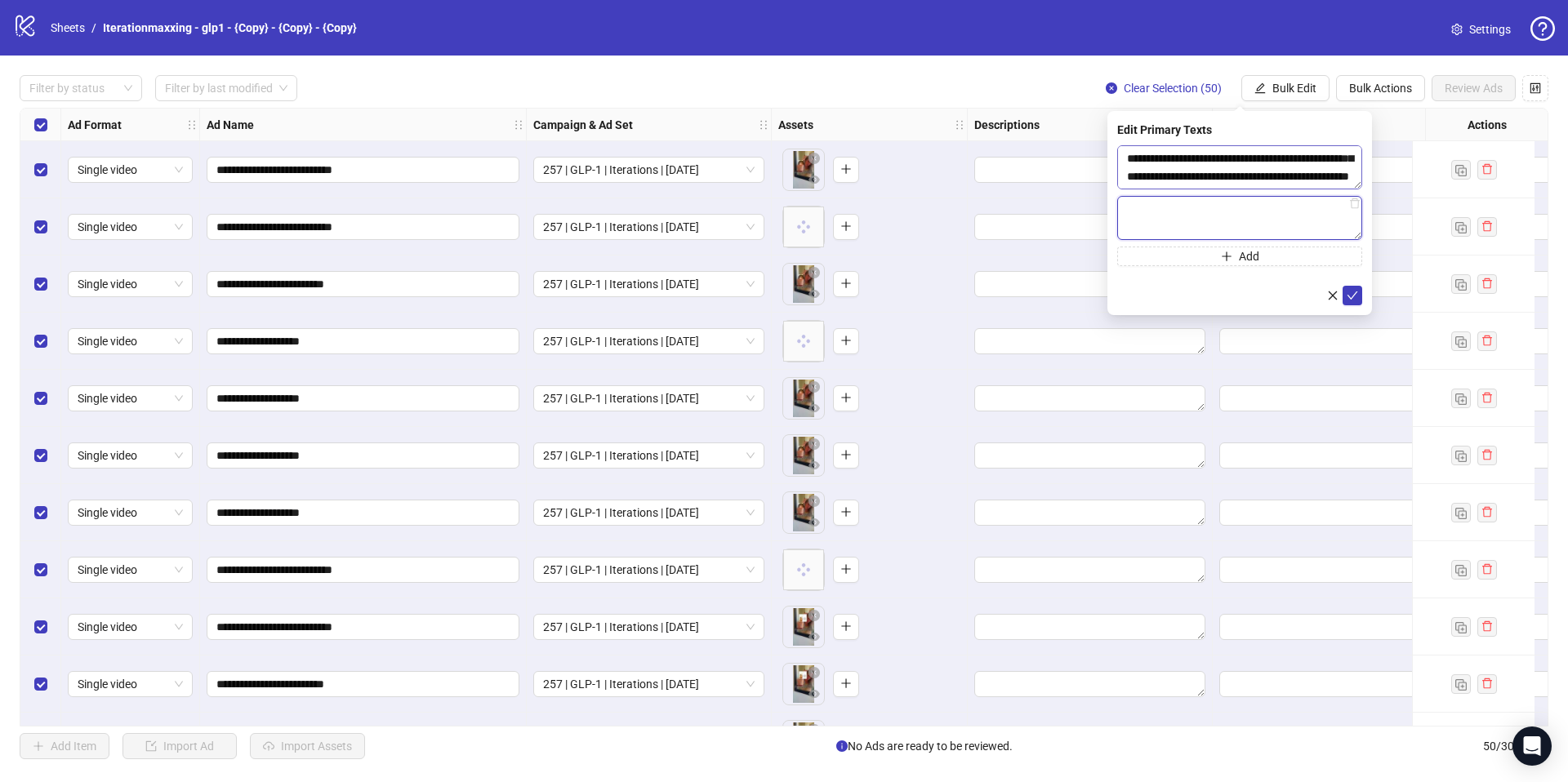
paste textarea "**********"
type textarea "**********"
drag, startPoint x: 1162, startPoint y: 251, endPoint x: 1165, endPoint y: 226, distance: 25.2
click at [1162, 251] on button "Add" at bounding box center [1240, 257] width 245 height 20
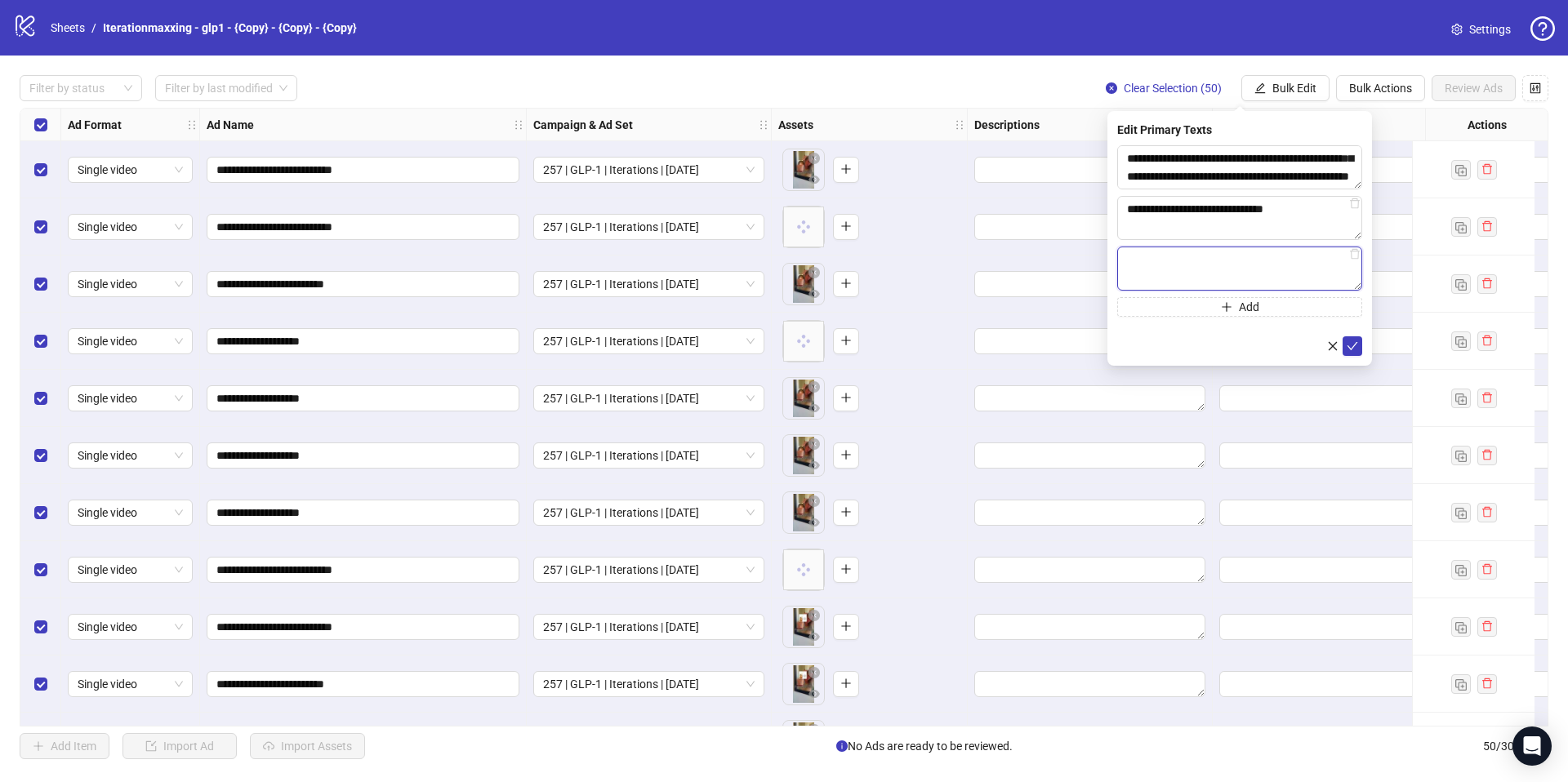
paste textarea "**********"
type textarea "**********"
drag, startPoint x: 1356, startPoint y: 342, endPoint x: 1355, endPoint y: 330, distance: 12.0
click at [1356, 342] on icon "check" at bounding box center [1352, 346] width 11 height 11
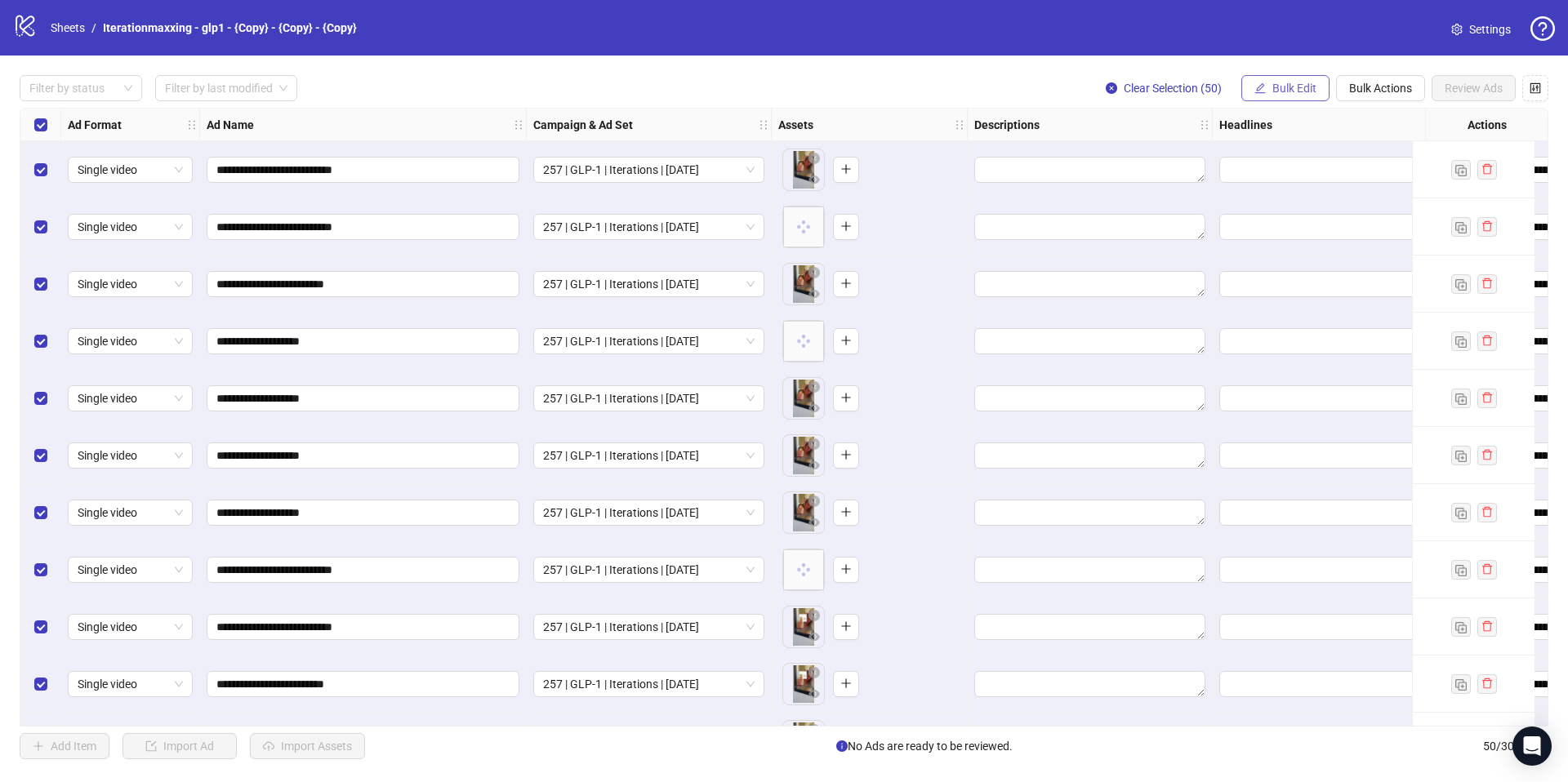
click at [1305, 98] on button "Bulk Edit" at bounding box center [1286, 89] width 89 height 26
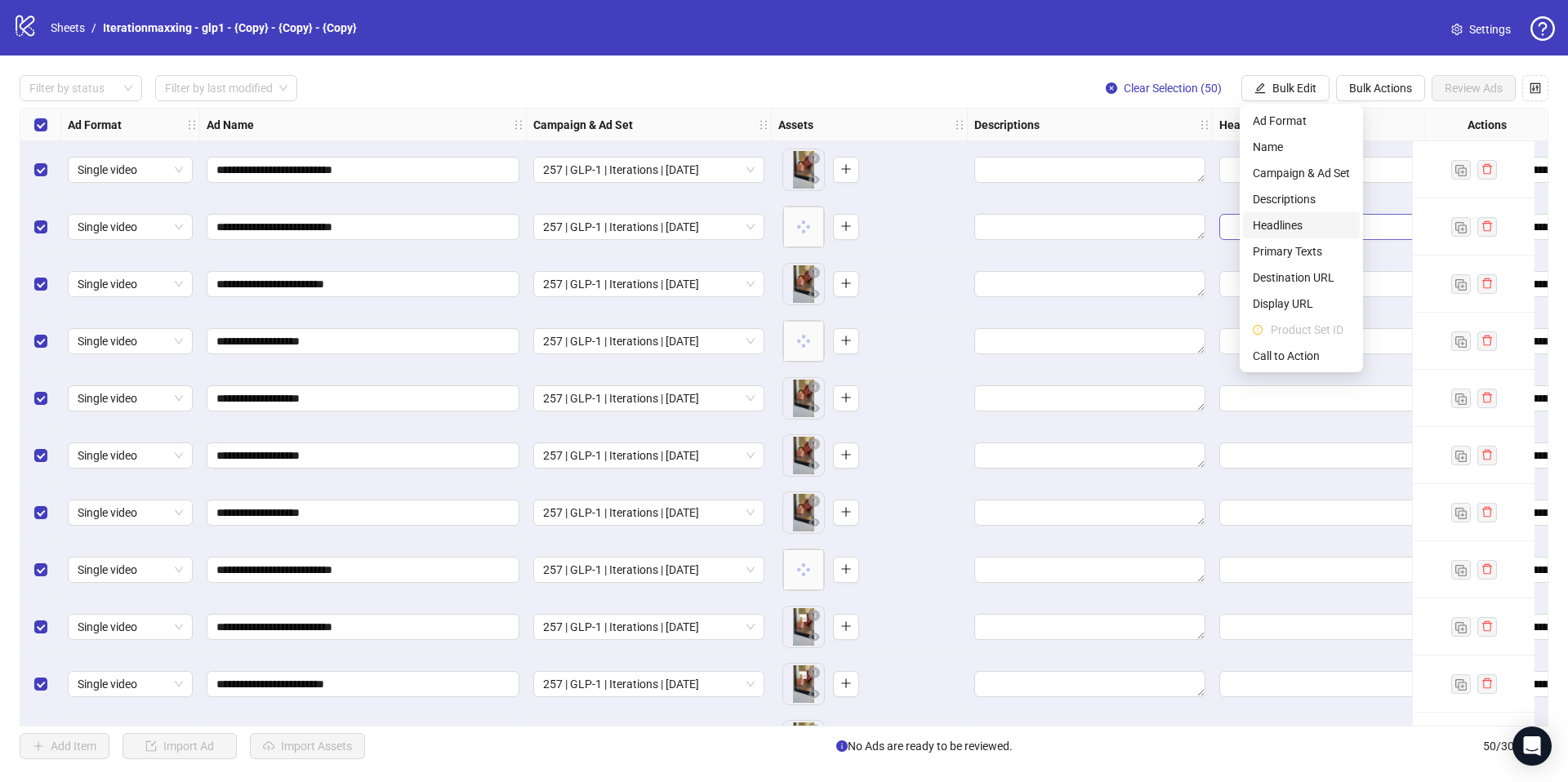
click at [1279, 225] on span "Headlines" at bounding box center [1301, 225] width 98 height 18
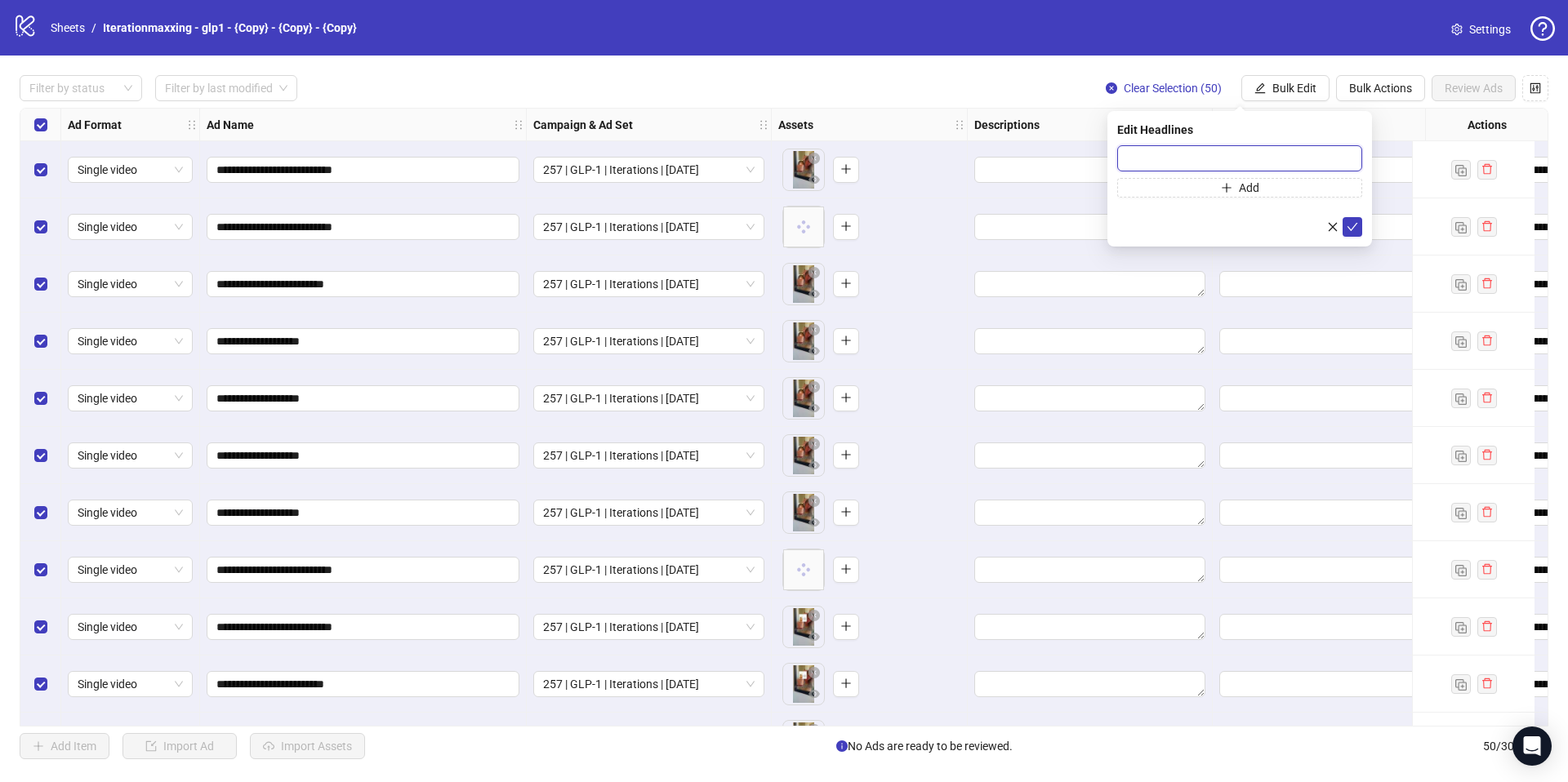
click at [1183, 157] on input "text" at bounding box center [1240, 158] width 245 height 26
paste input "**********"
type input "**********"
drag, startPoint x: 1178, startPoint y: 187, endPoint x: 1204, endPoint y: 129, distance: 63.6
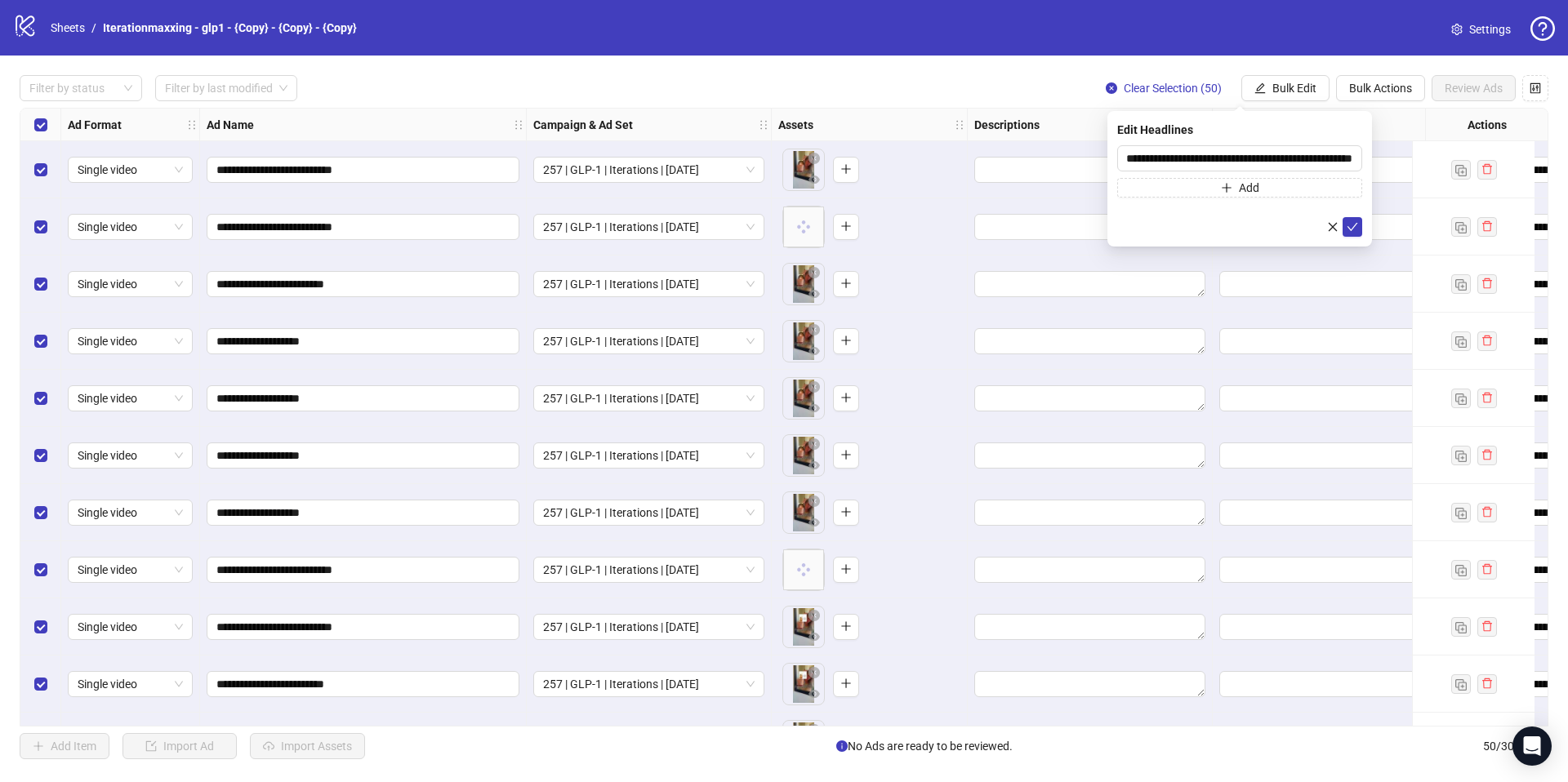
click at [1178, 186] on button "Add" at bounding box center [1240, 188] width 245 height 20
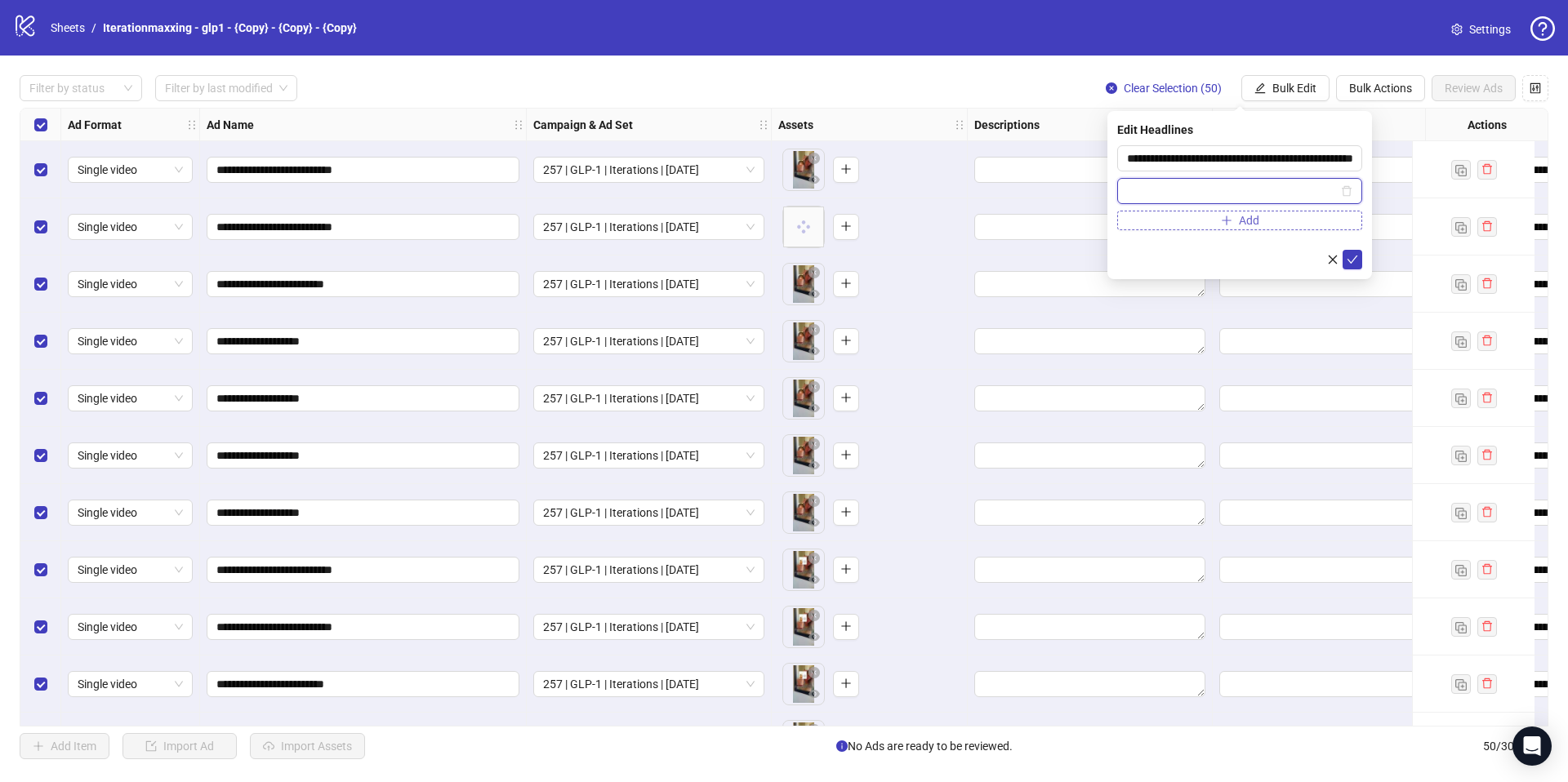
paste input "**********"
type input "**********"
click at [1358, 257] on button "submit" at bounding box center [1352, 260] width 20 height 20
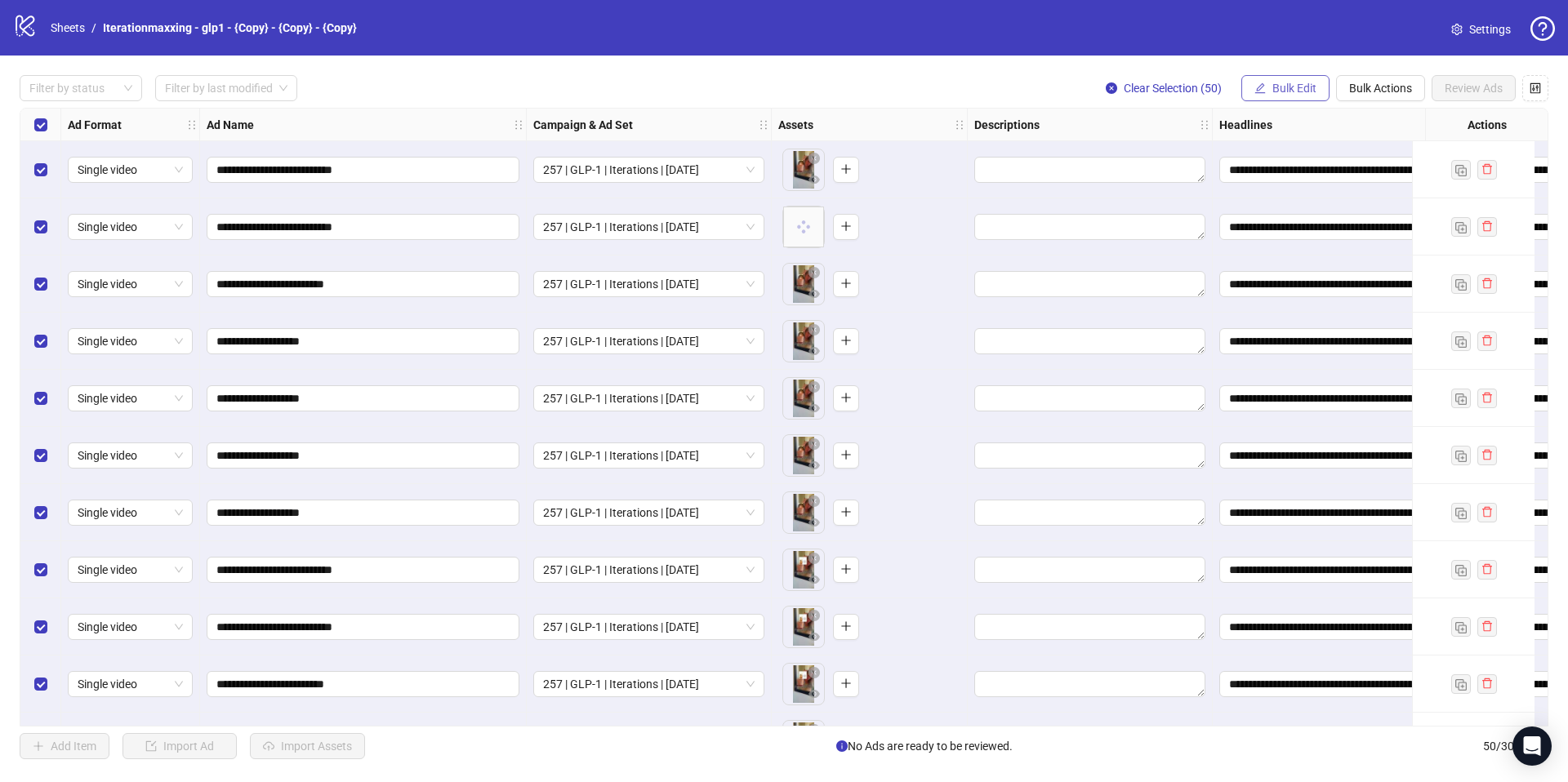
click at [1309, 93] on span "Bulk Edit" at bounding box center [1295, 89] width 44 height 13
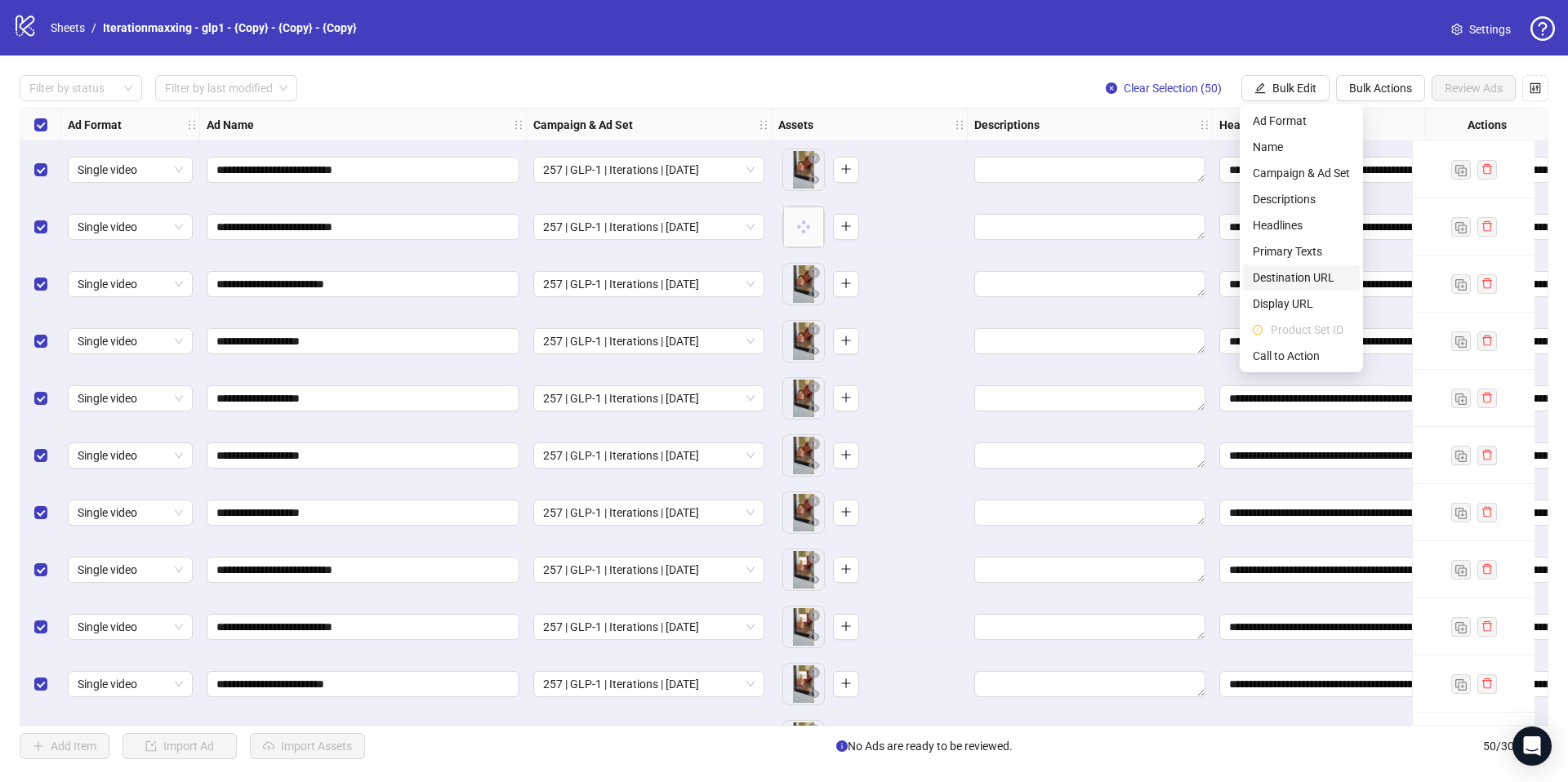
drag, startPoint x: 1279, startPoint y: 279, endPoint x: 1289, endPoint y: 249, distance: 31.6
click at [1279, 279] on span "Destination URL" at bounding box center [1301, 278] width 98 height 18
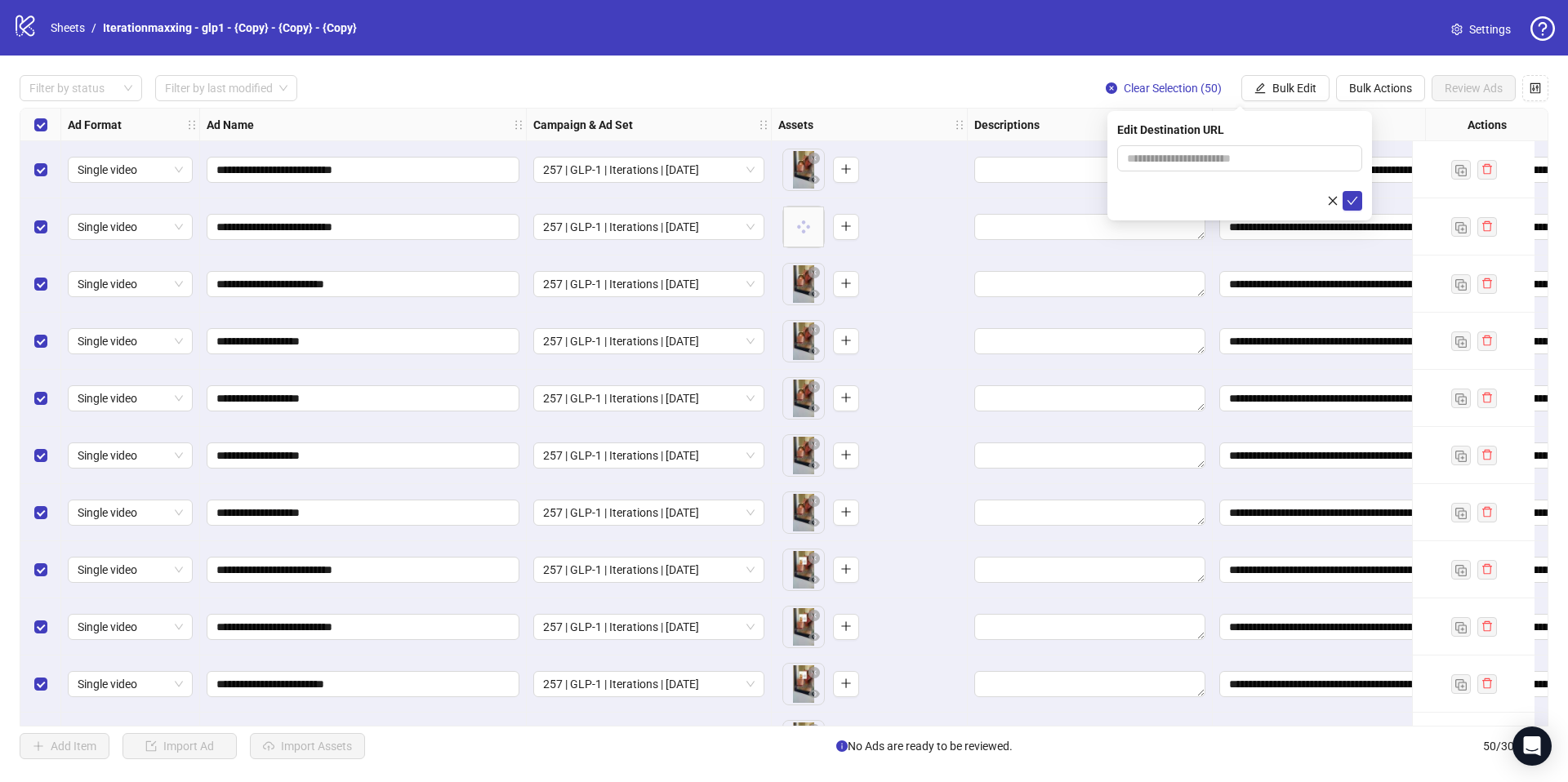
click at [1240, 173] on form at bounding box center [1240, 178] width 245 height 66
click at [1245, 156] on input "text" at bounding box center [1233, 158] width 212 height 18
paste input "**********"
type input "**********"
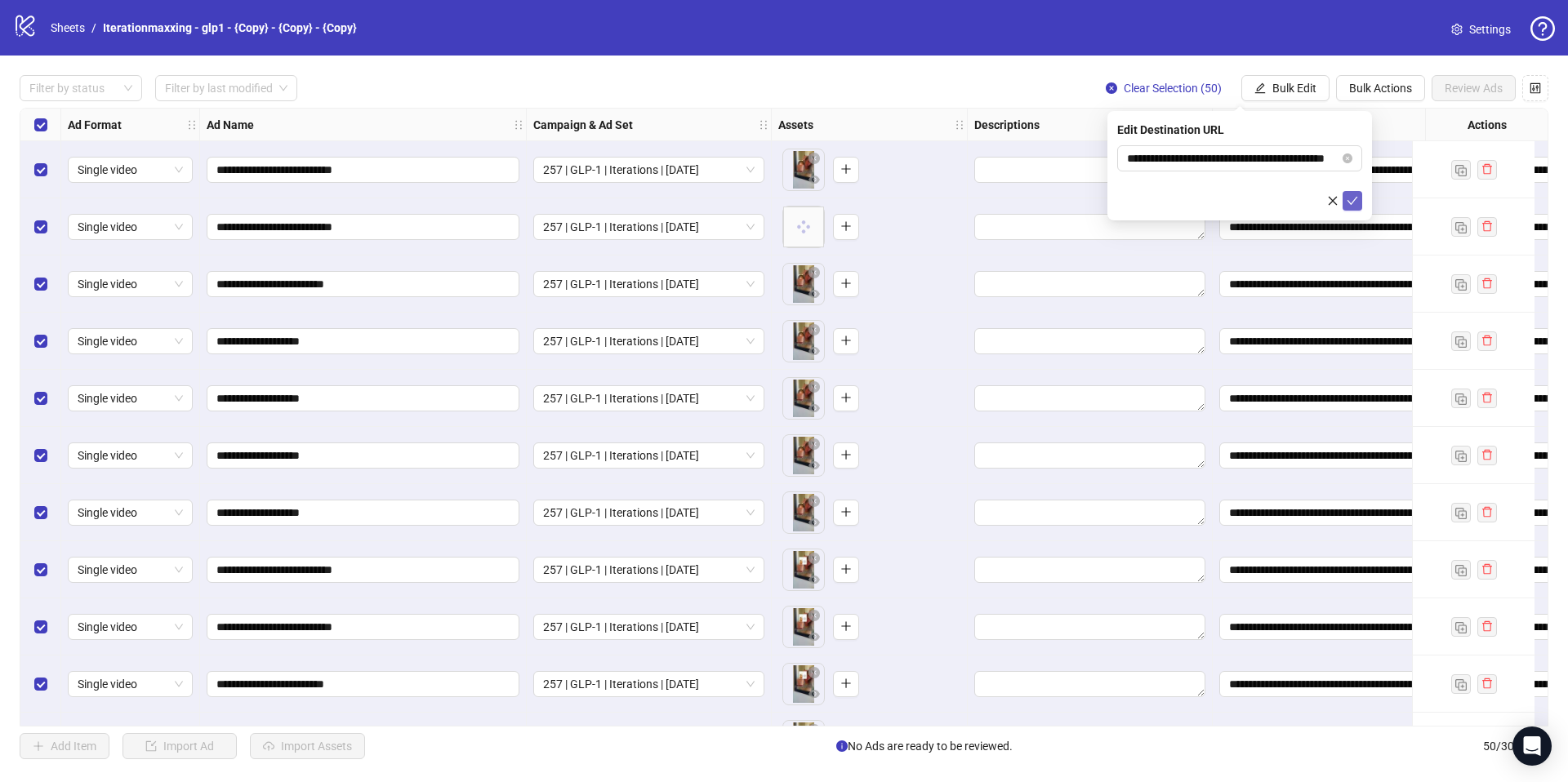
click at [1347, 202] on icon "check" at bounding box center [1352, 201] width 11 height 11
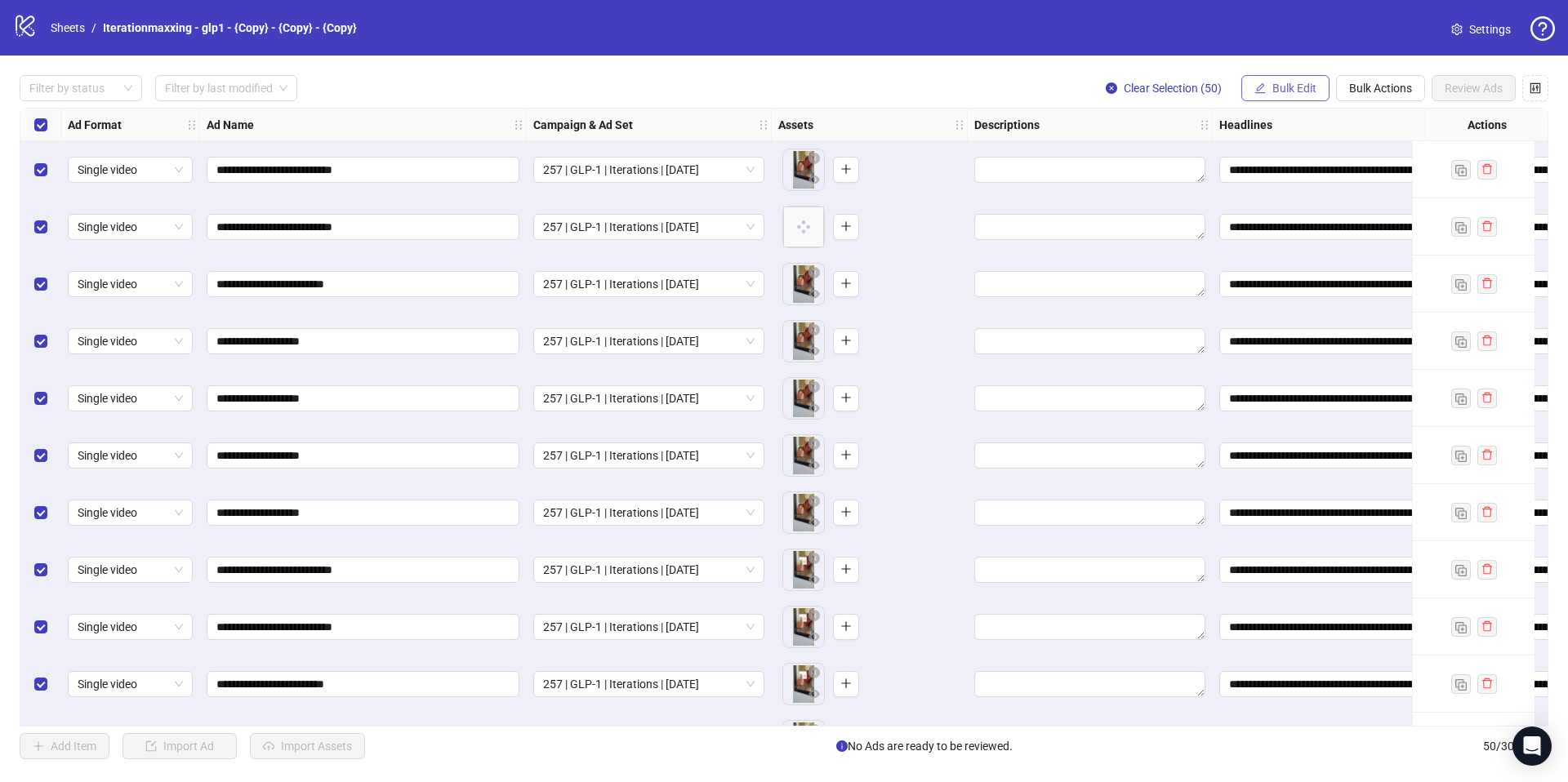
click at [1286, 89] on span "Bulk Edit" at bounding box center [1295, 89] width 44 height 13
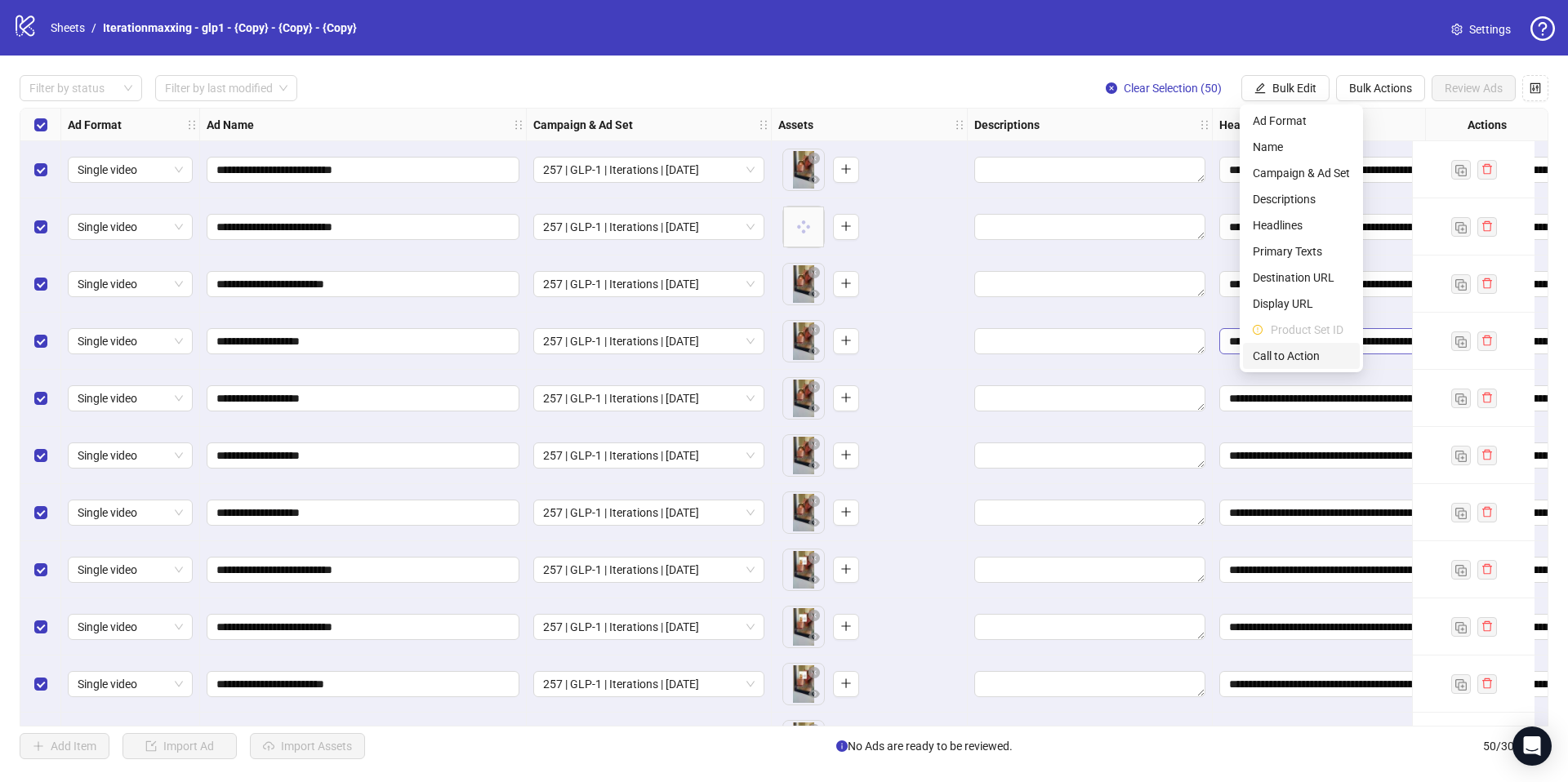
click at [1268, 355] on span "Call to Action" at bounding box center [1301, 356] width 98 height 18
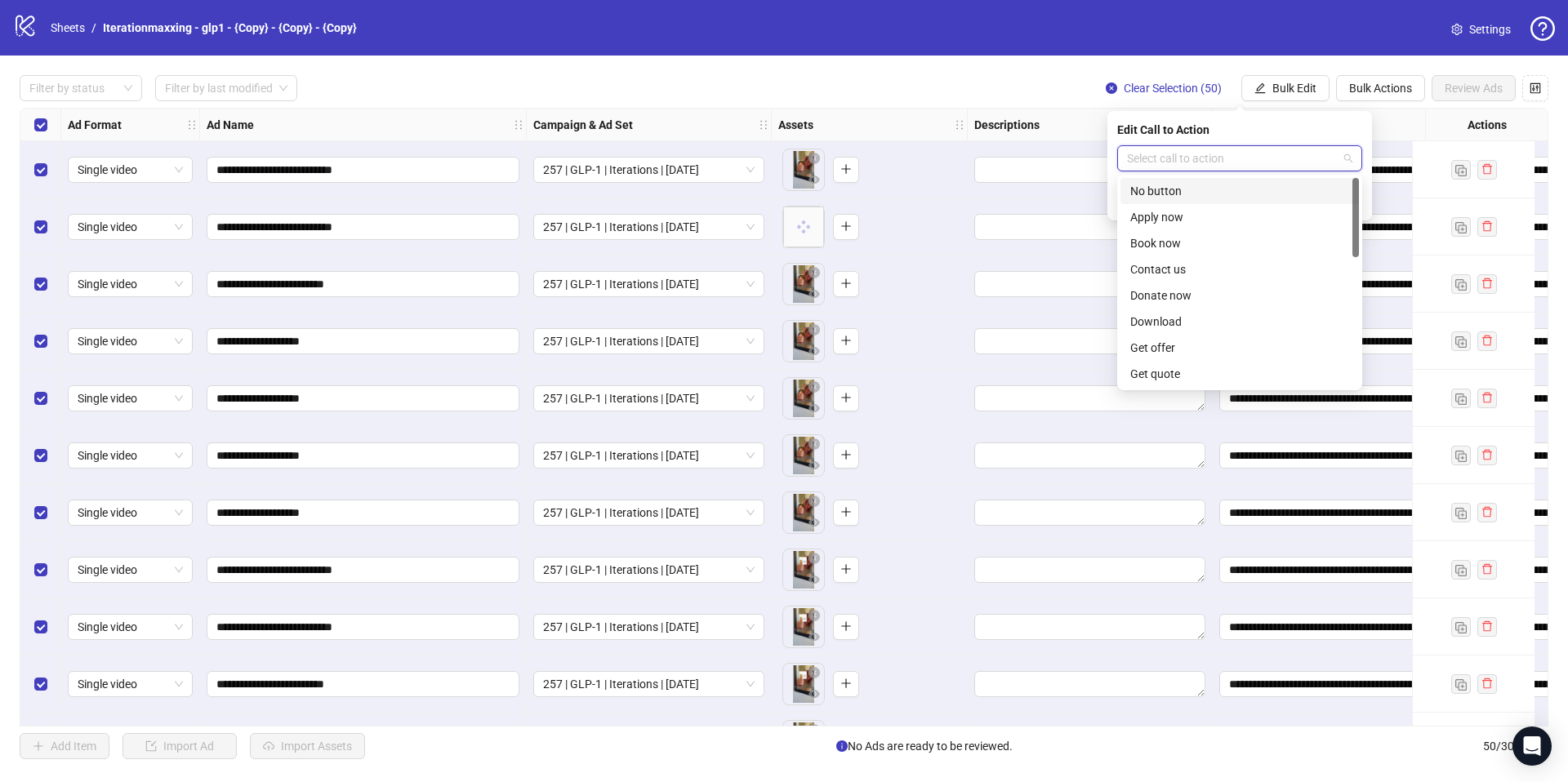
click at [1169, 153] on input "search" at bounding box center [1232, 158] width 211 height 25
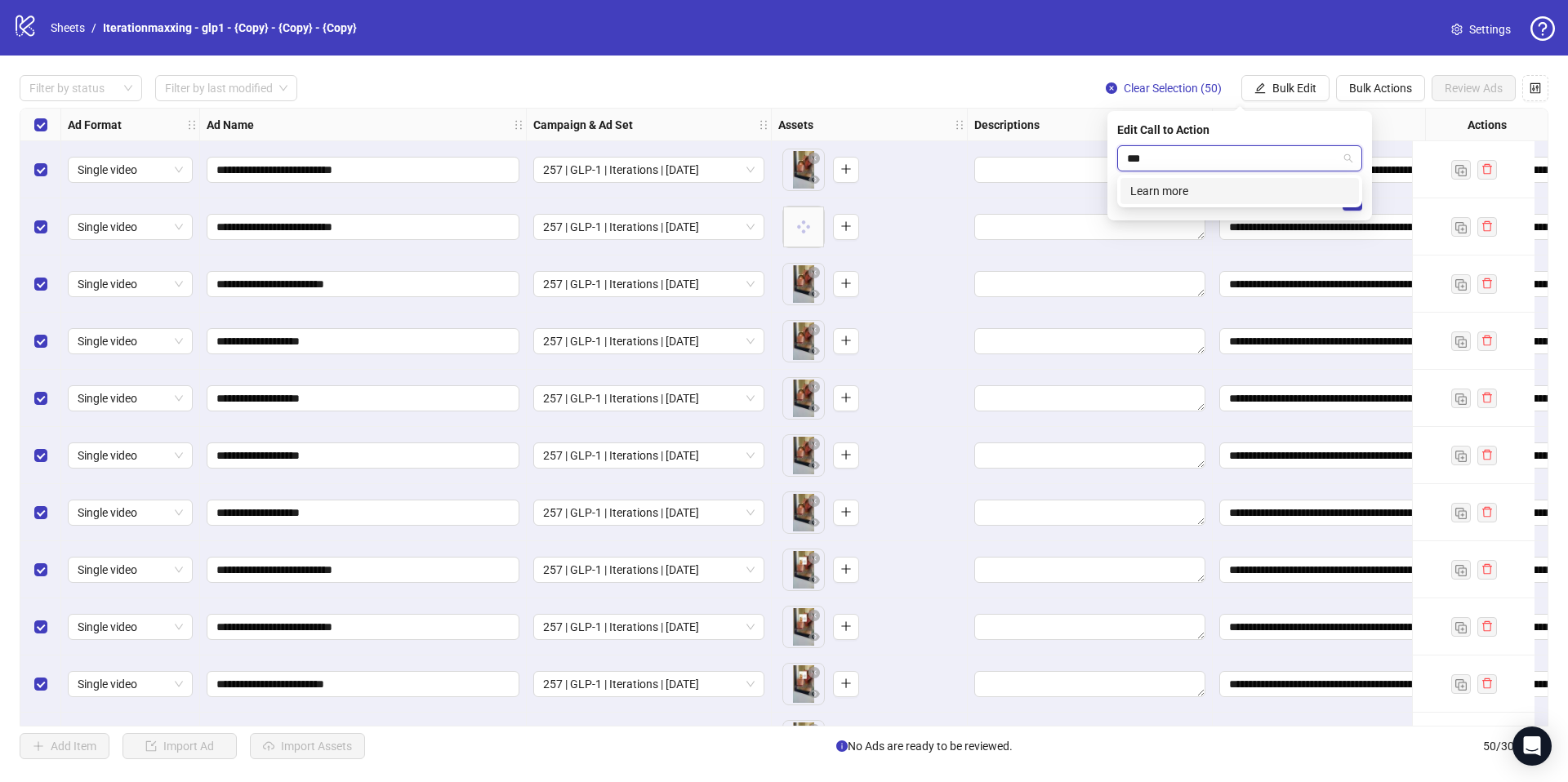
type input "****"
click at [1171, 198] on div "Learn more" at bounding box center [1239, 191] width 219 height 18
click at [1354, 200] on icon "check" at bounding box center [1352, 201] width 11 height 8
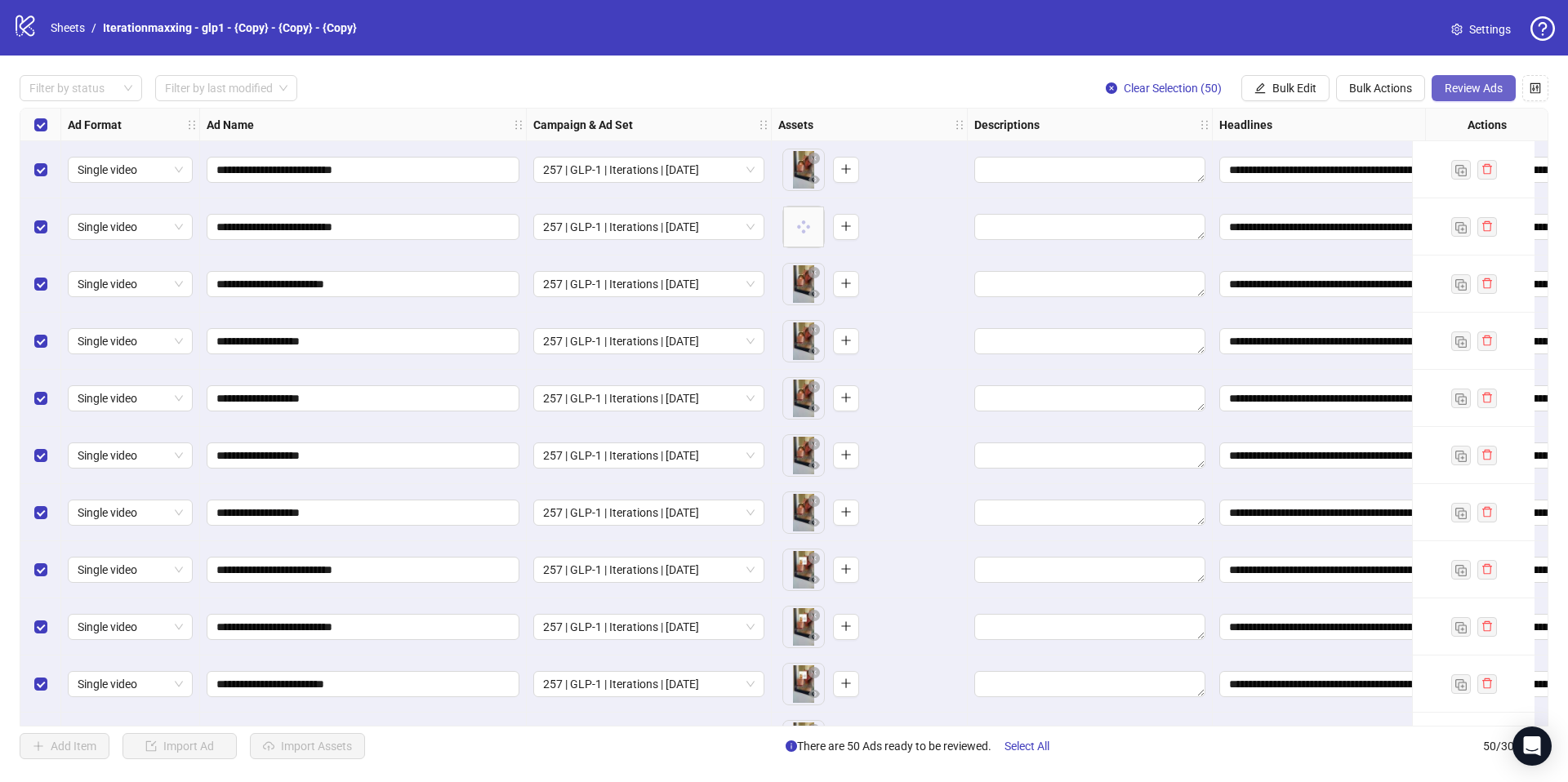
click at [1455, 82] on span "Review Ads" at bounding box center [1474, 89] width 58 height 13
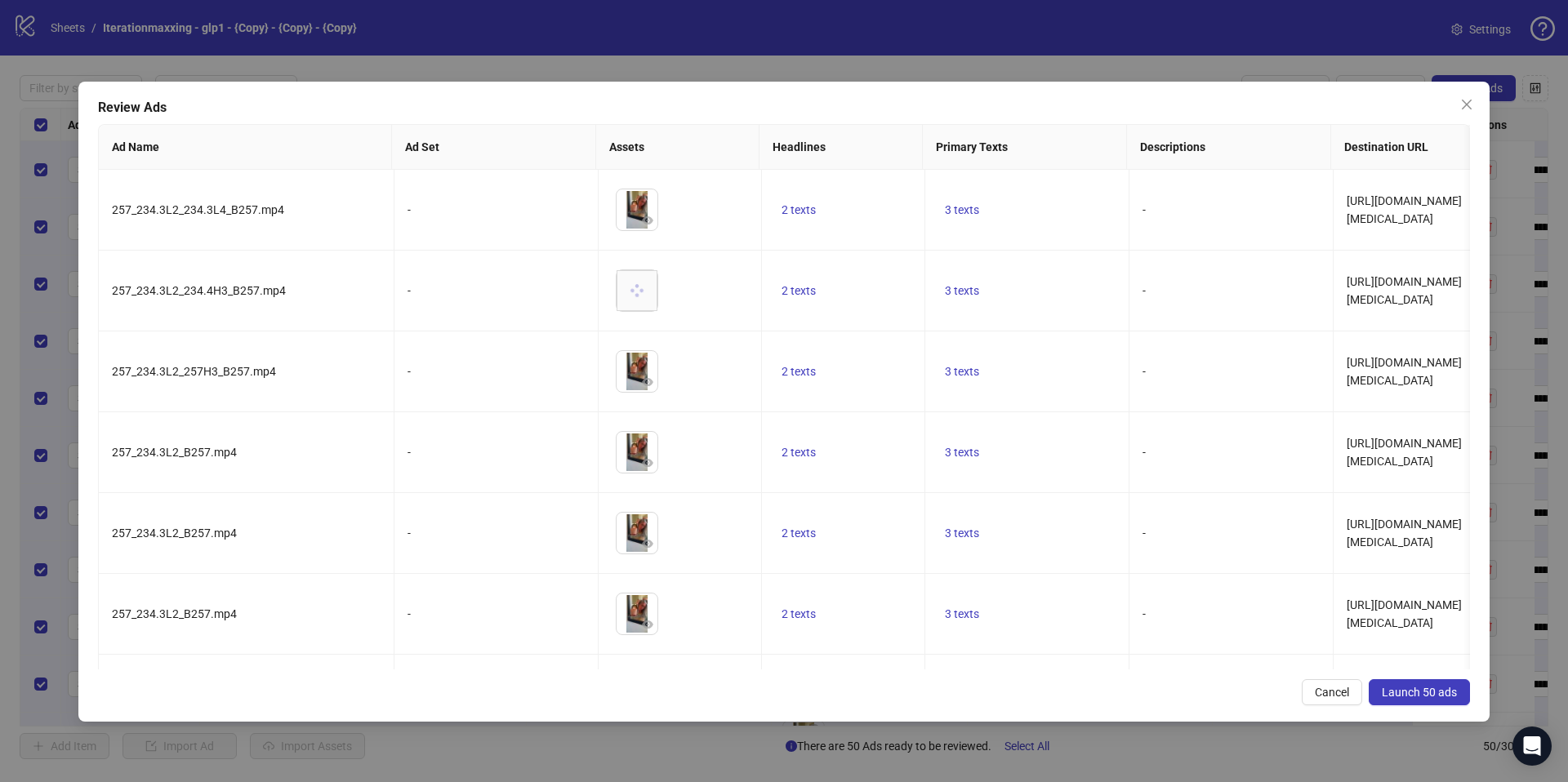
click at [1387, 689] on span "Launch 50 ads" at bounding box center [1420, 693] width 75 height 13
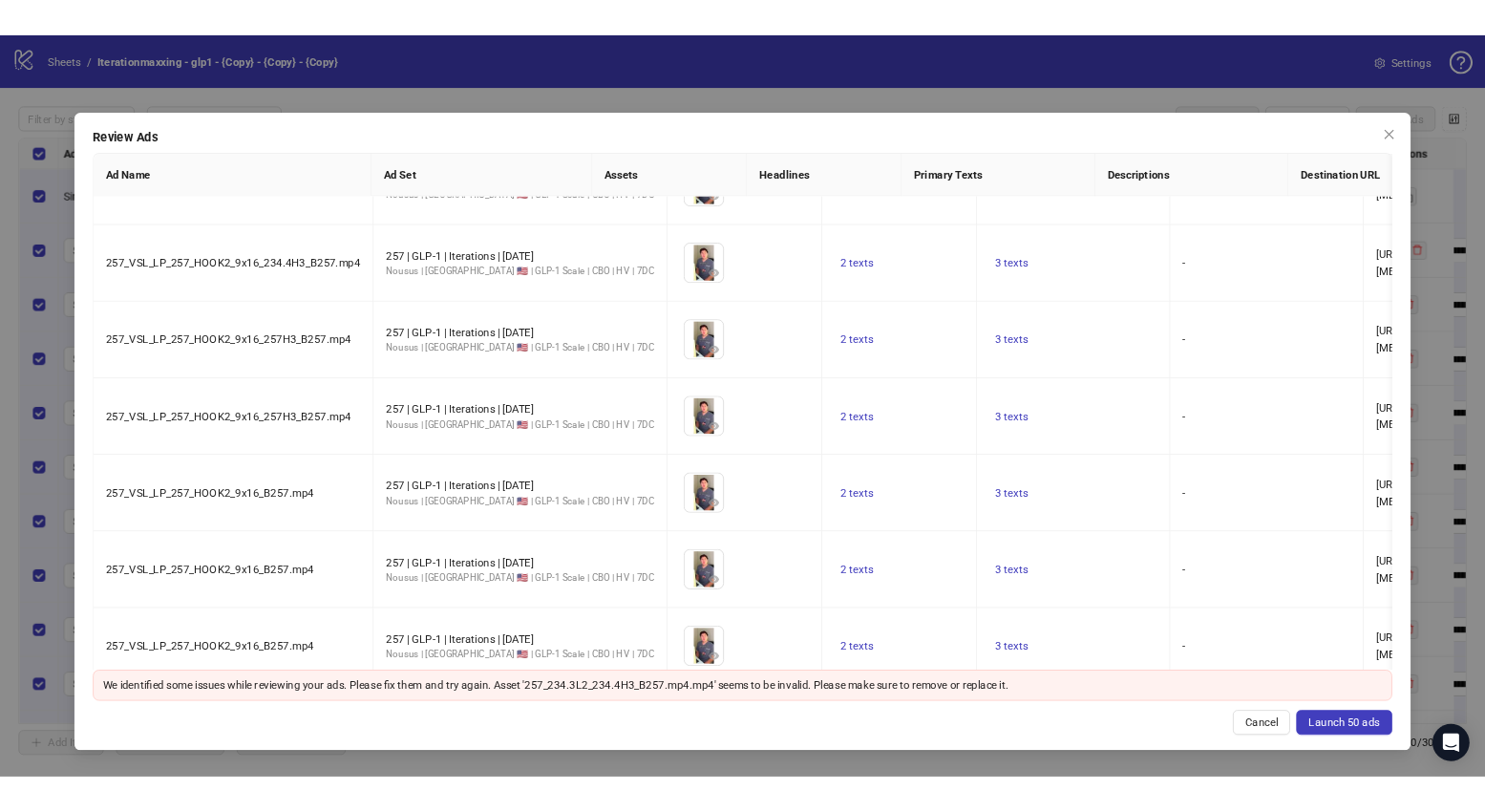
scroll to position [4142, 0]
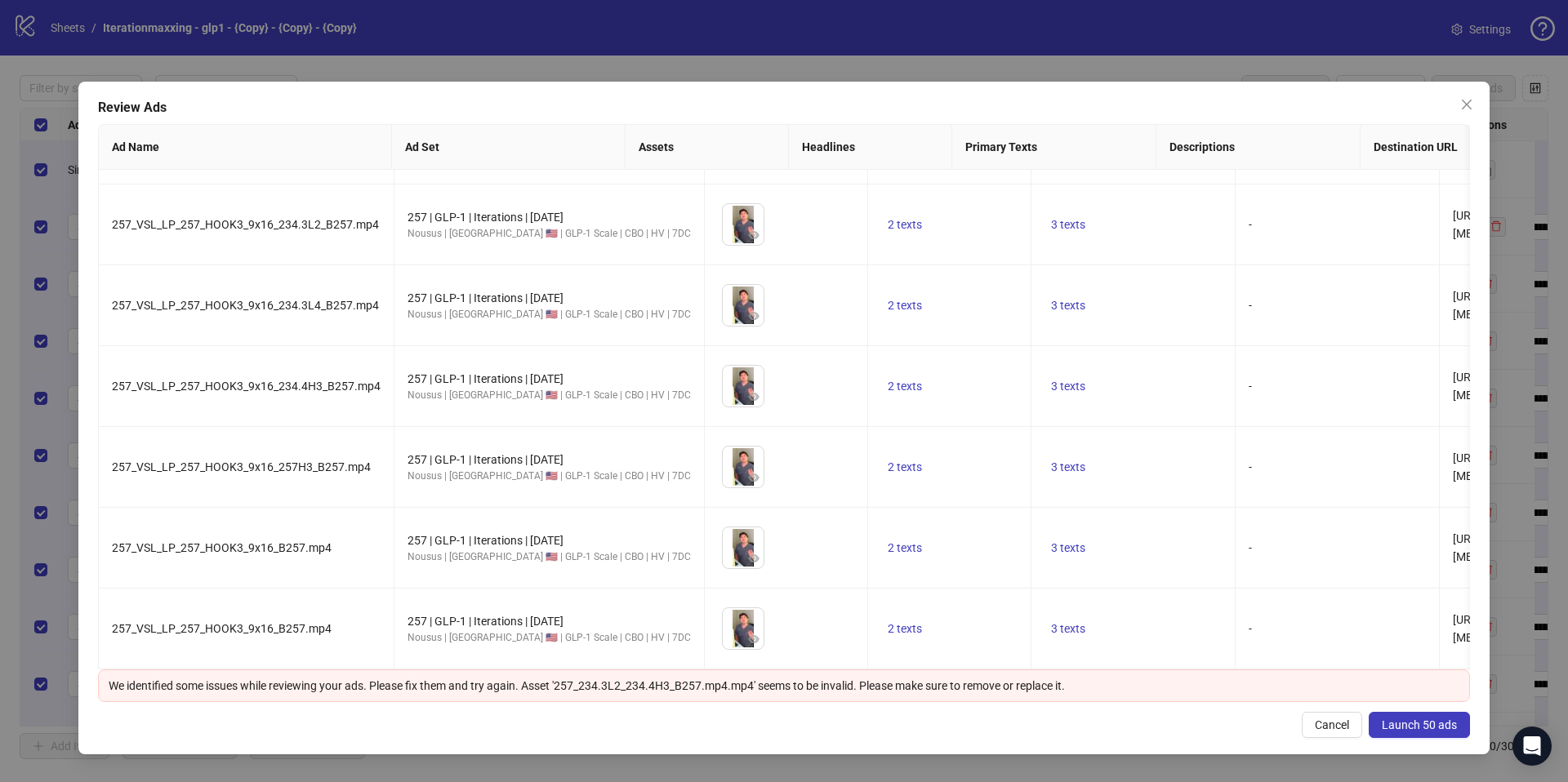
click at [1413, 715] on button "Launch 50 ads" at bounding box center [1420, 725] width 102 height 26
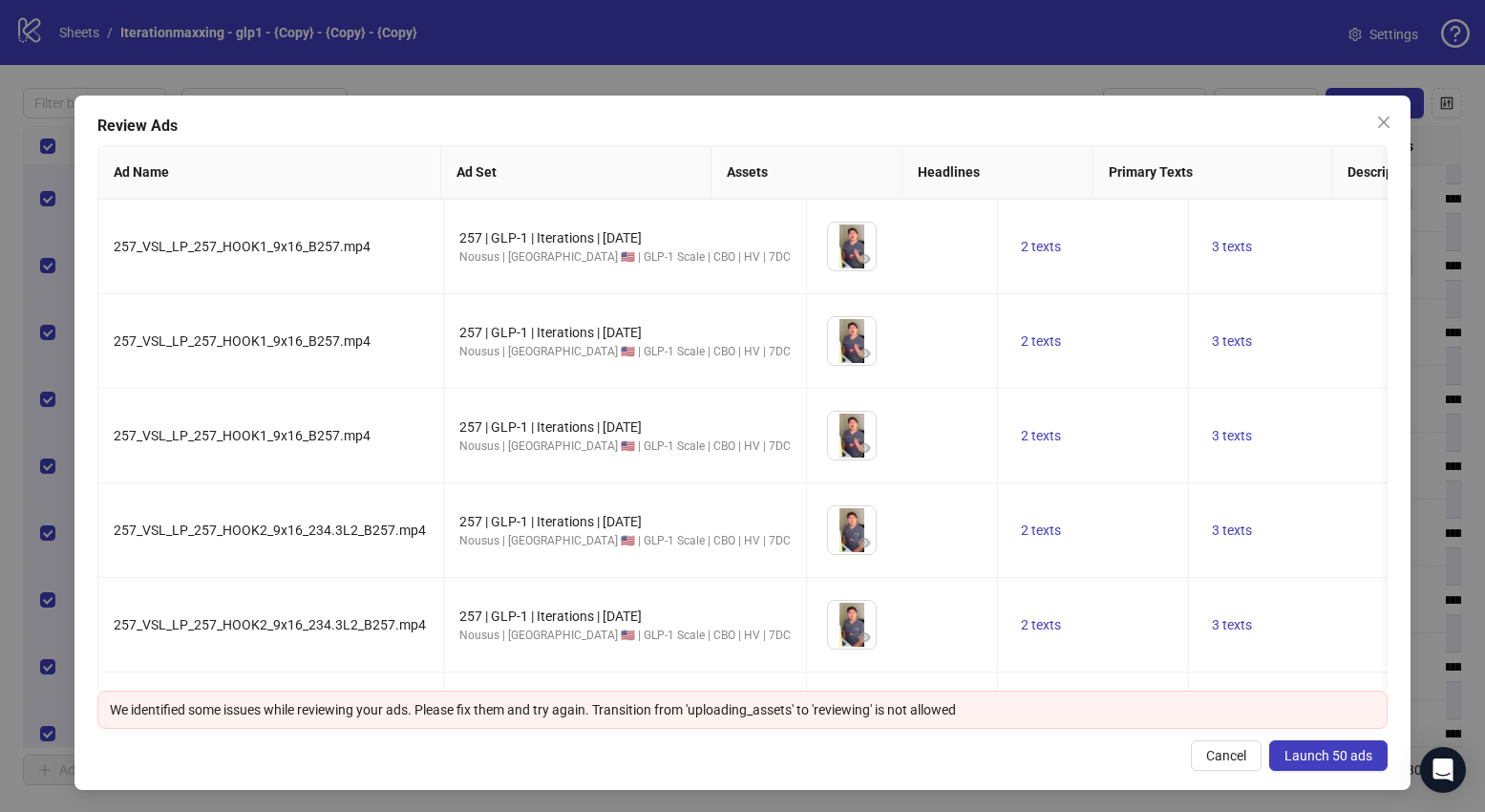
scroll to position [1324, 0]
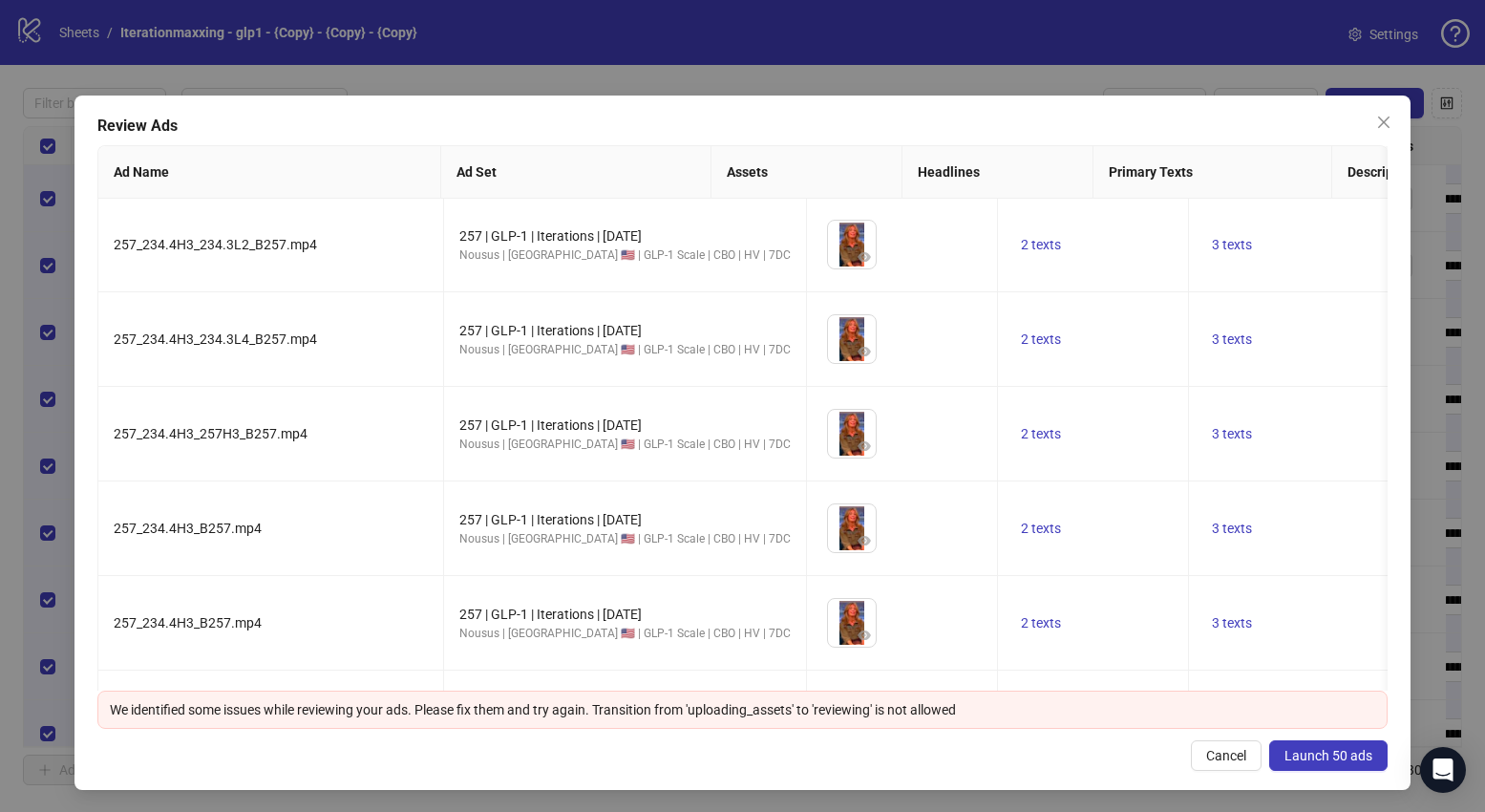
click at [1208, 762] on button "Cancel" at bounding box center [1226, 755] width 71 height 31
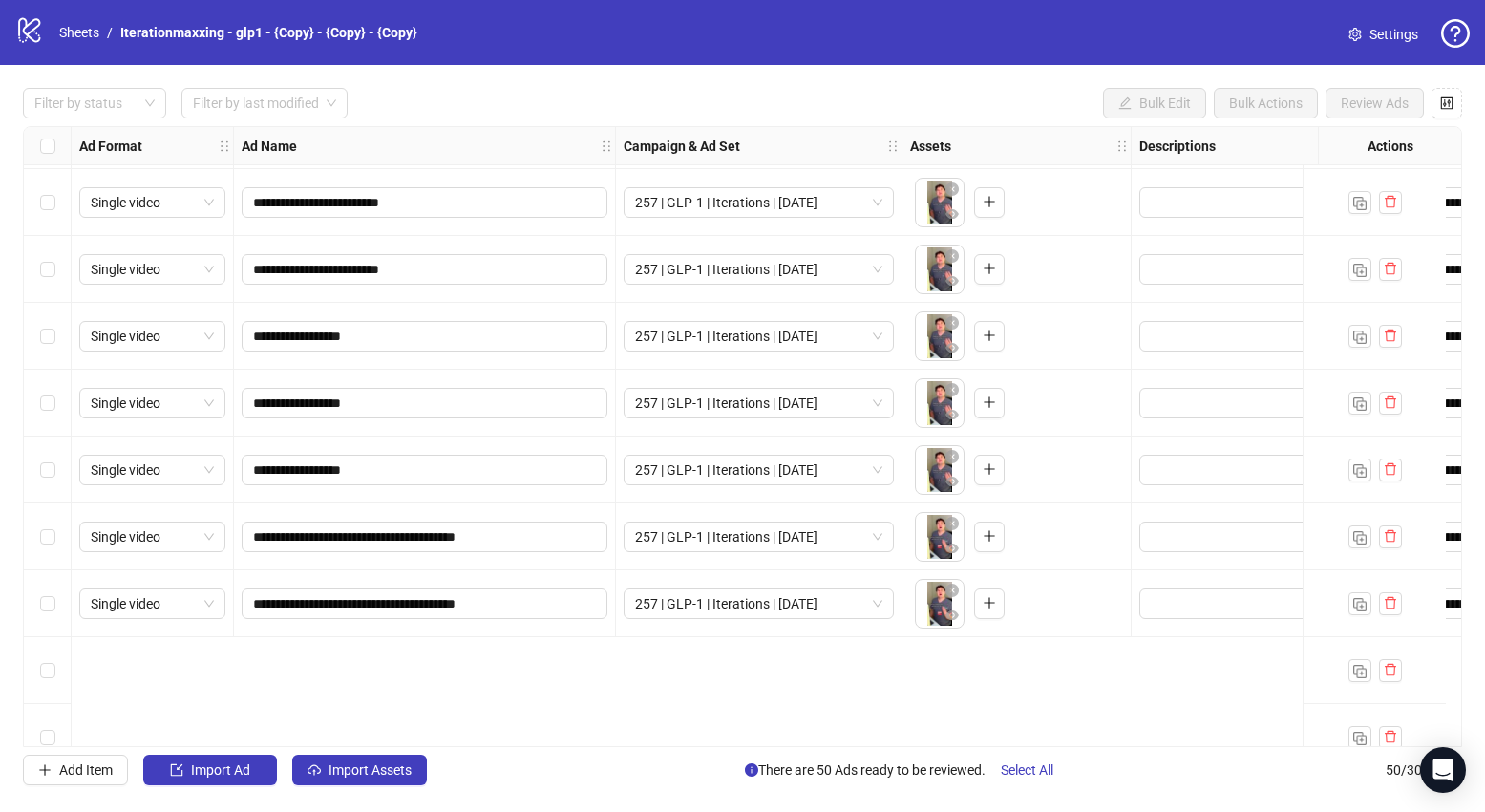
scroll to position [0, 0]
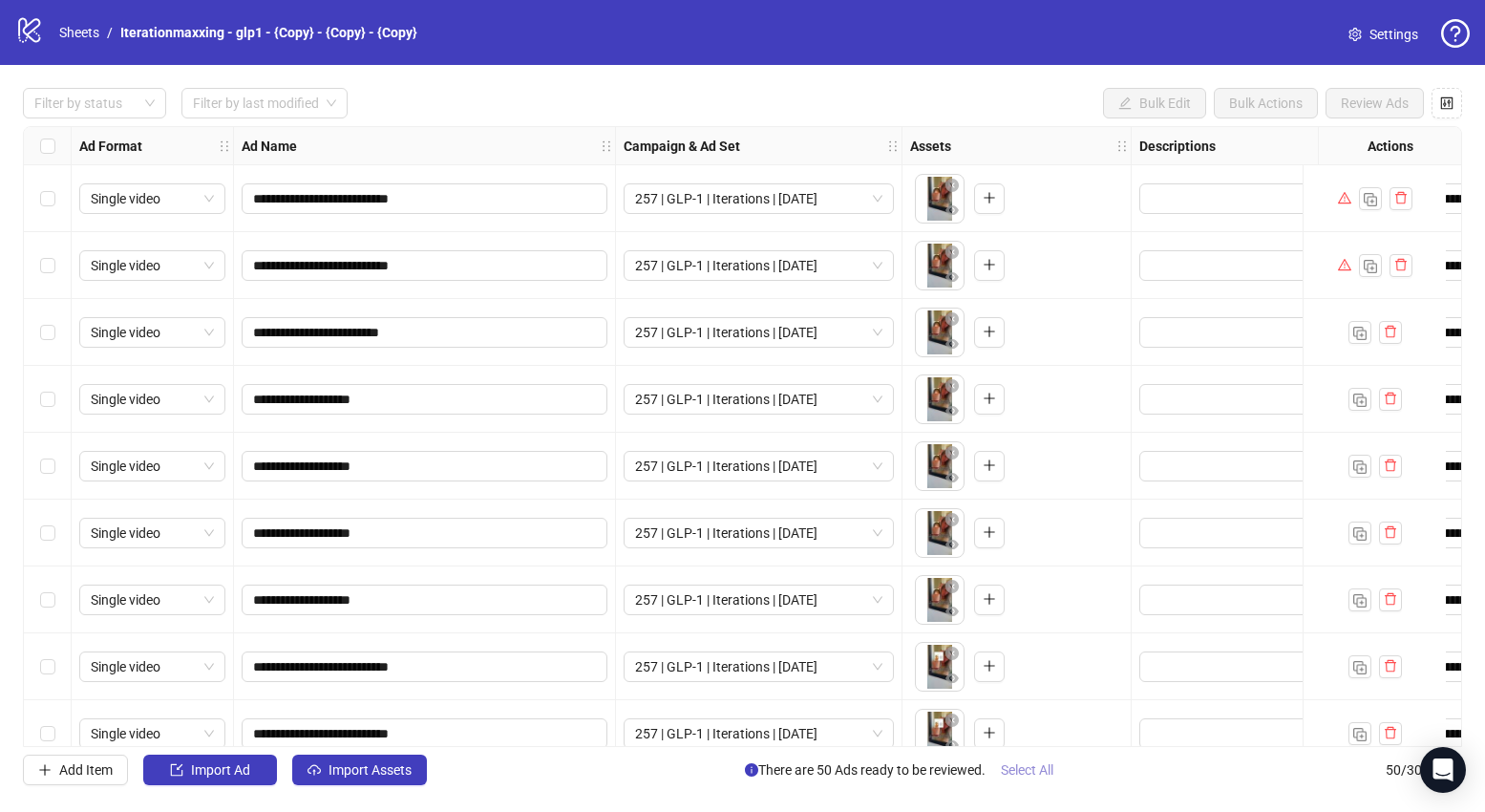
click at [1035, 776] on span "Select All" at bounding box center [1027, 770] width 53 height 15
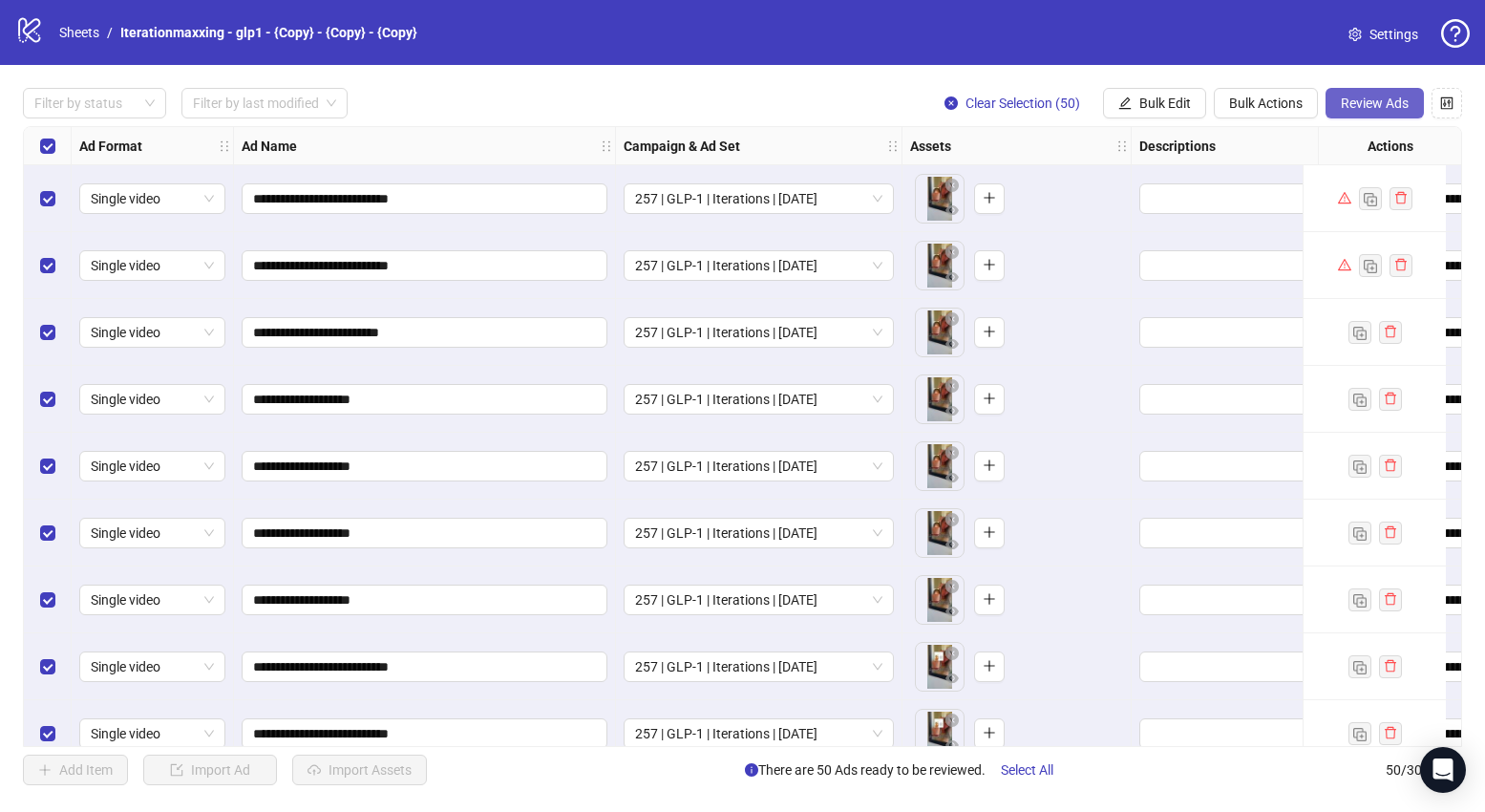
click at [1403, 95] on button "Review Ads" at bounding box center [1374, 104] width 99 height 31
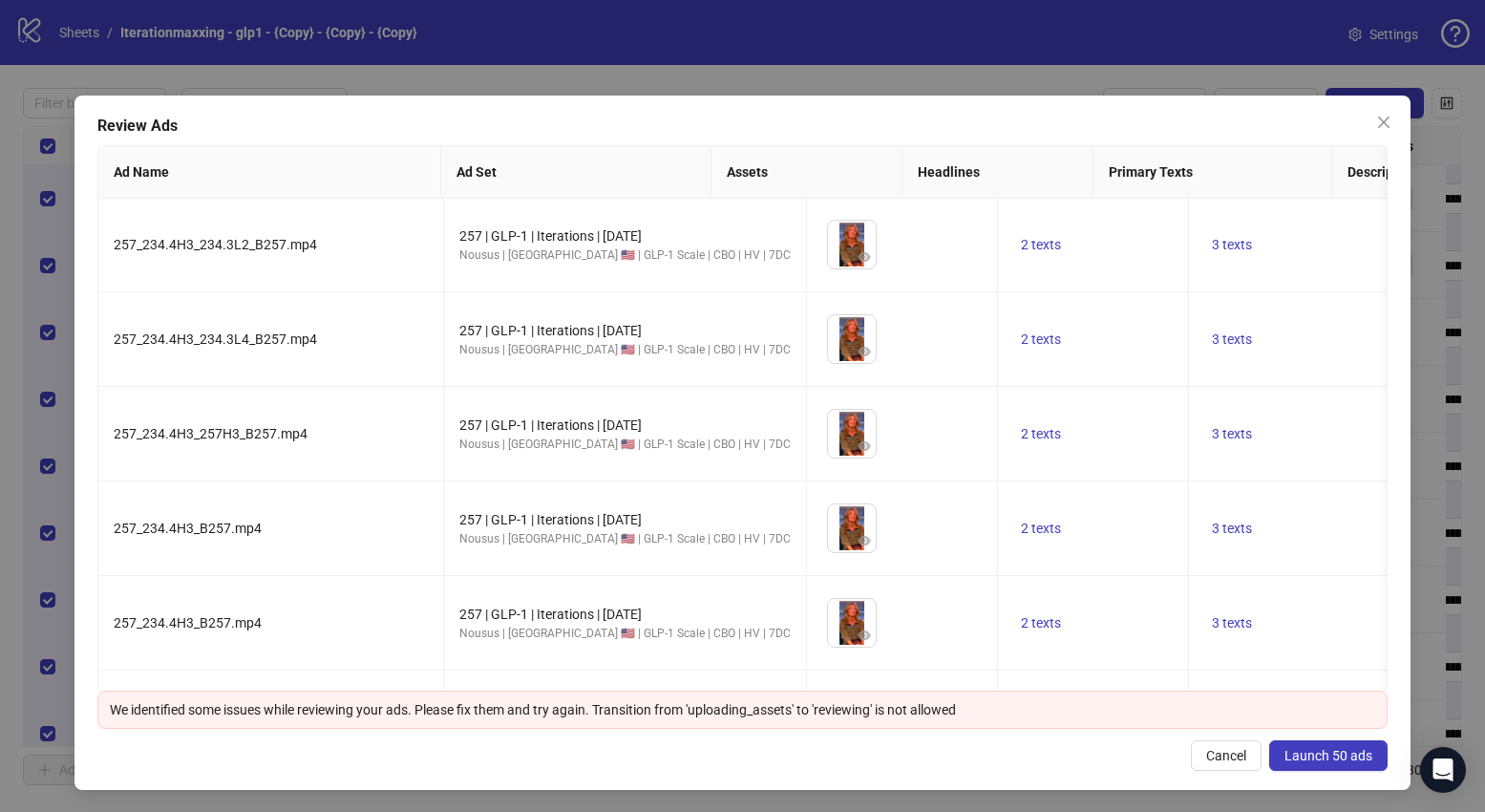
click at [1309, 751] on span "Launch 50 ads" at bounding box center [1329, 755] width 88 height 15
